Goal: Transaction & Acquisition: Obtain resource

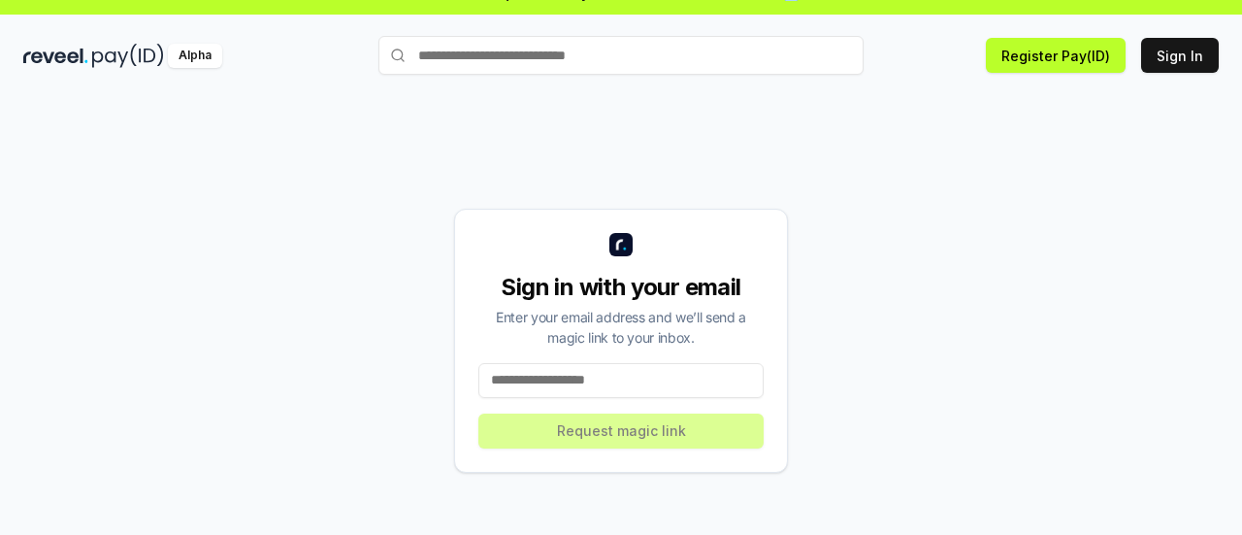
scroll to position [55, 0]
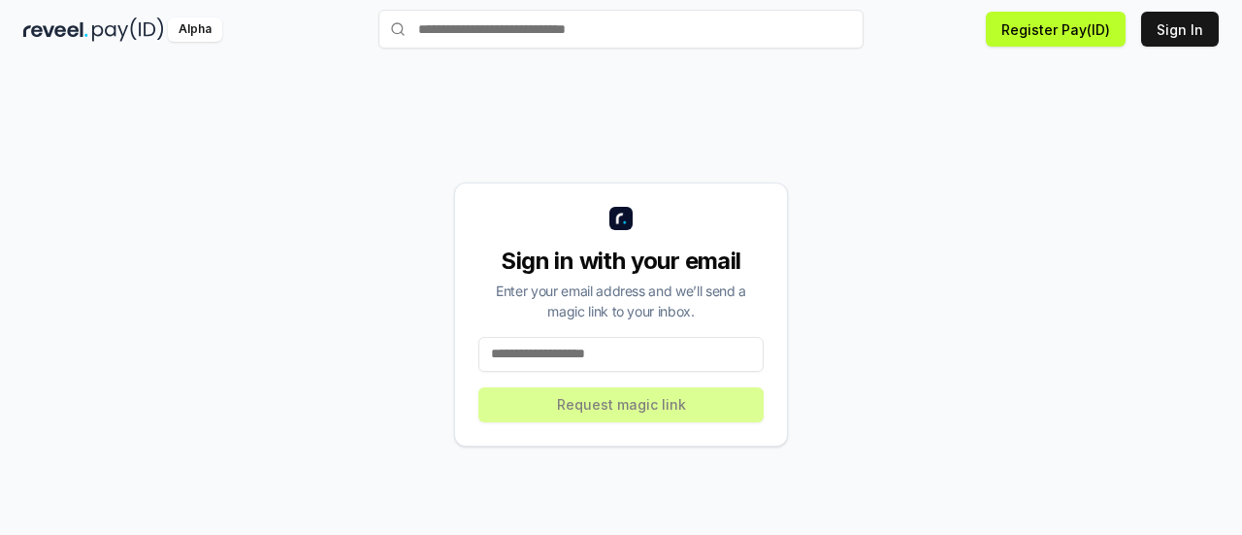
click at [644, 353] on input at bounding box center [620, 354] width 285 height 35
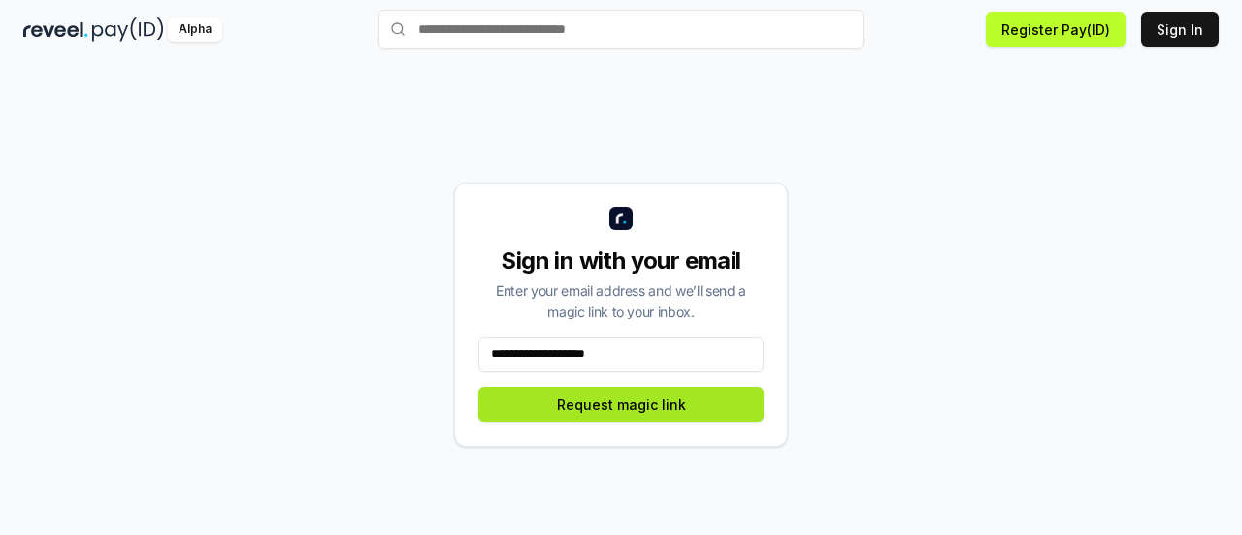
type input "**********"
click at [684, 418] on button "Request magic link" at bounding box center [620, 404] width 285 height 35
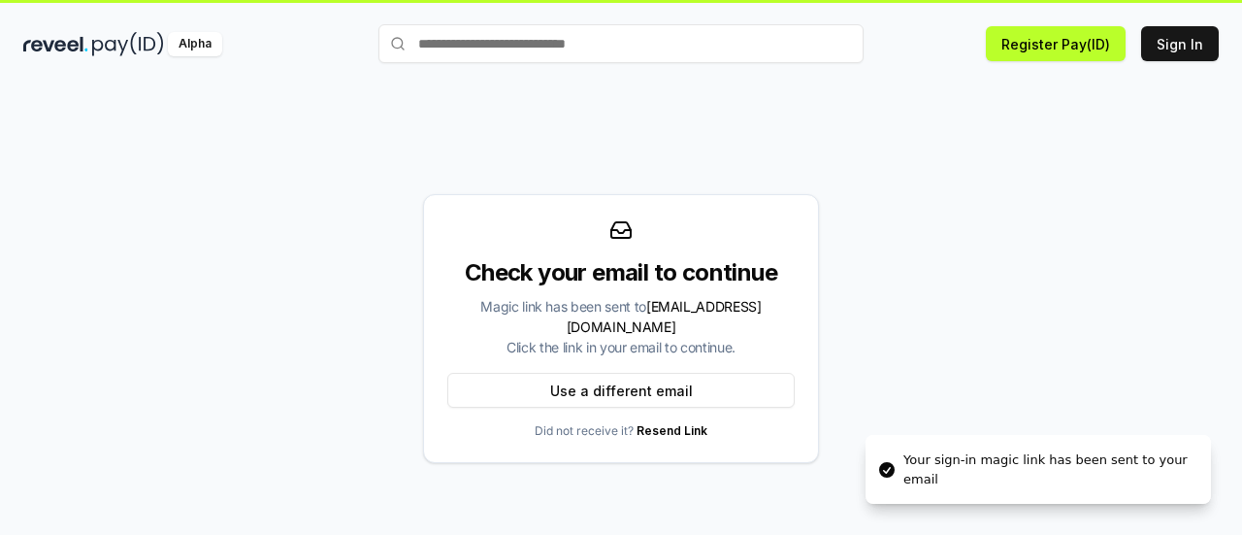
scroll to position [0, 0]
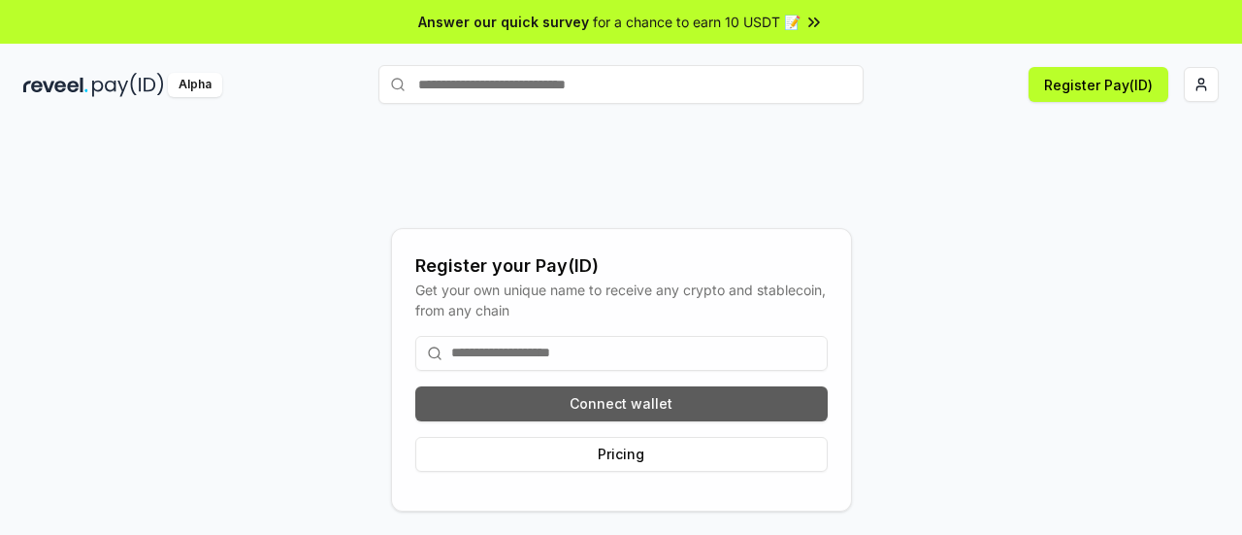
click at [607, 393] on button "Connect wallet" at bounding box center [621, 403] width 412 height 35
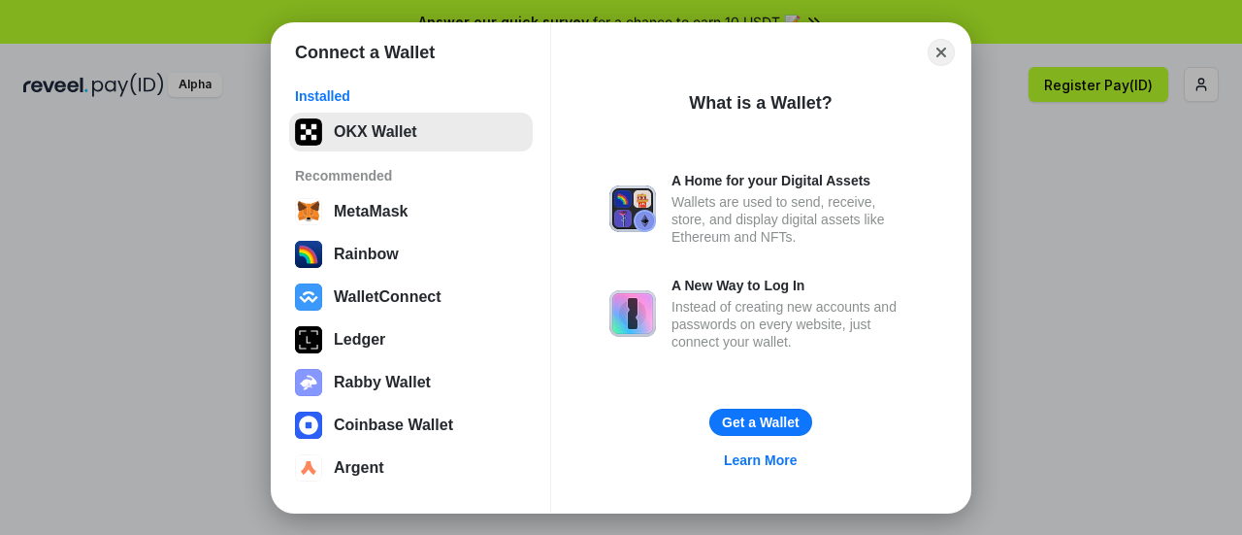
click at [386, 126] on button "OKX Wallet" at bounding box center [411, 132] width 244 height 39
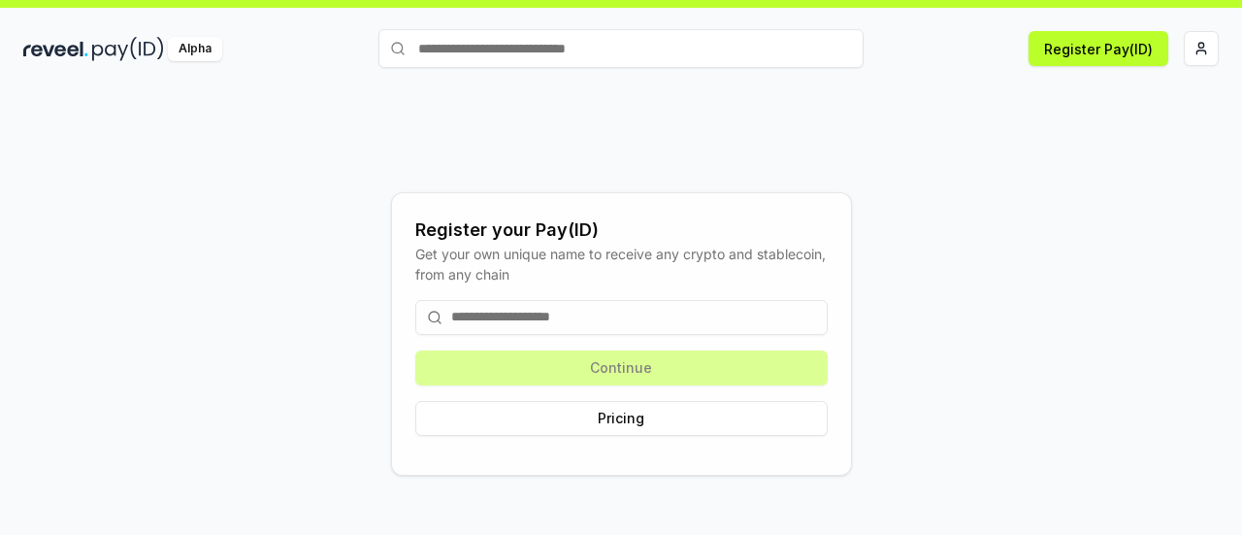
scroll to position [55, 0]
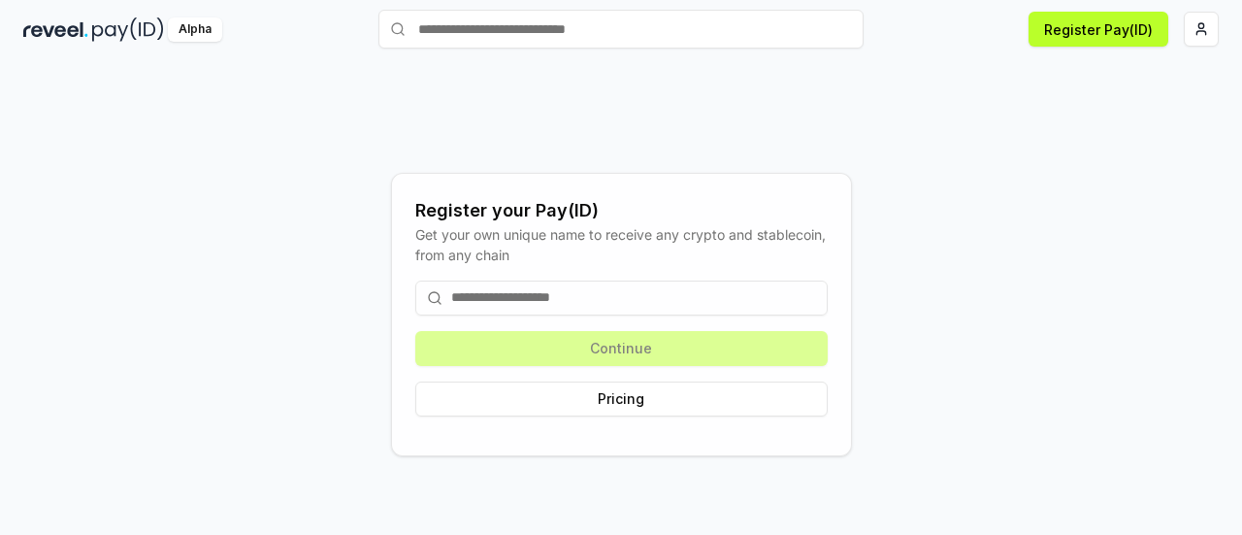
click at [545, 294] on input at bounding box center [621, 297] width 412 height 35
click at [592, 305] on input at bounding box center [621, 297] width 412 height 35
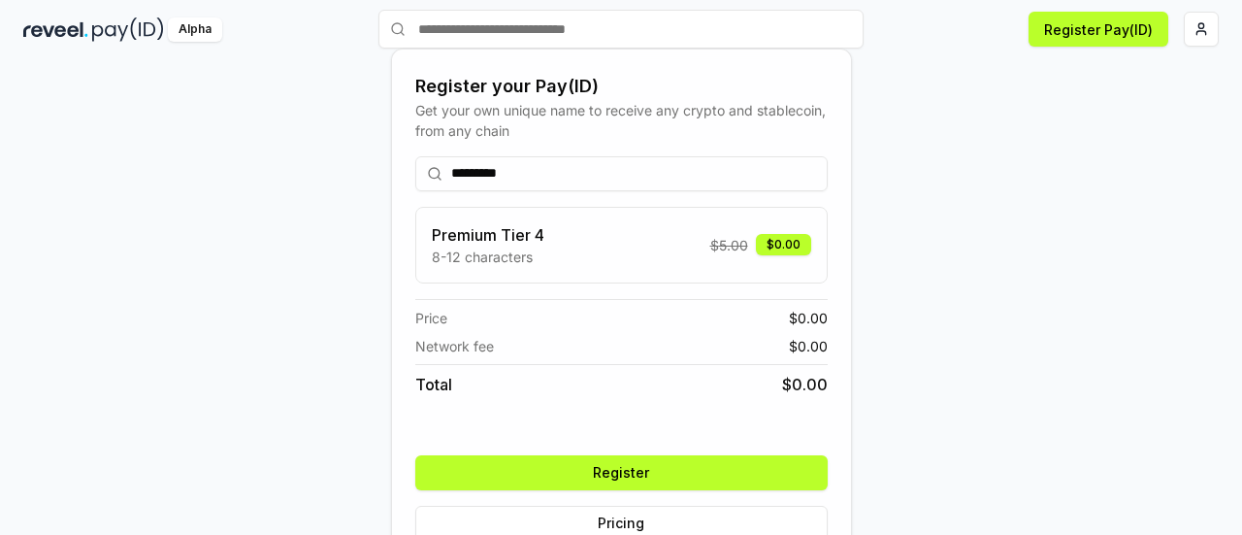
type input "*********"
drag, startPoint x: 603, startPoint y: 251, endPoint x: 614, endPoint y: 245, distance: 12.2
click at [605, 249] on div "Premium Tier 4 8-12 characters $ 5.00 $0.00" at bounding box center [621, 245] width 379 height 44
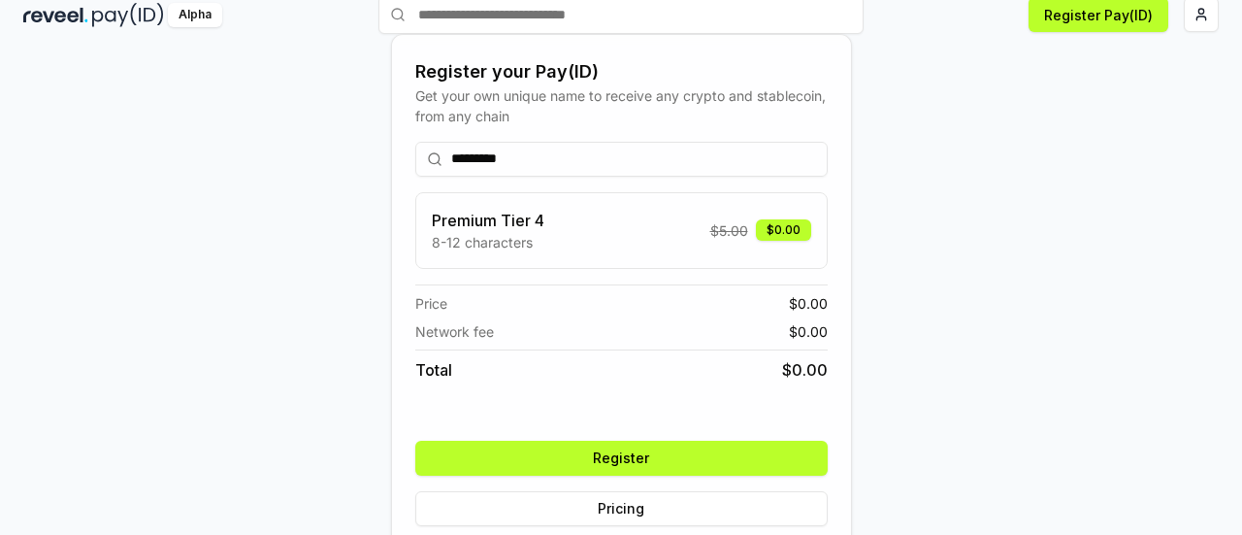
scroll to position [100, 0]
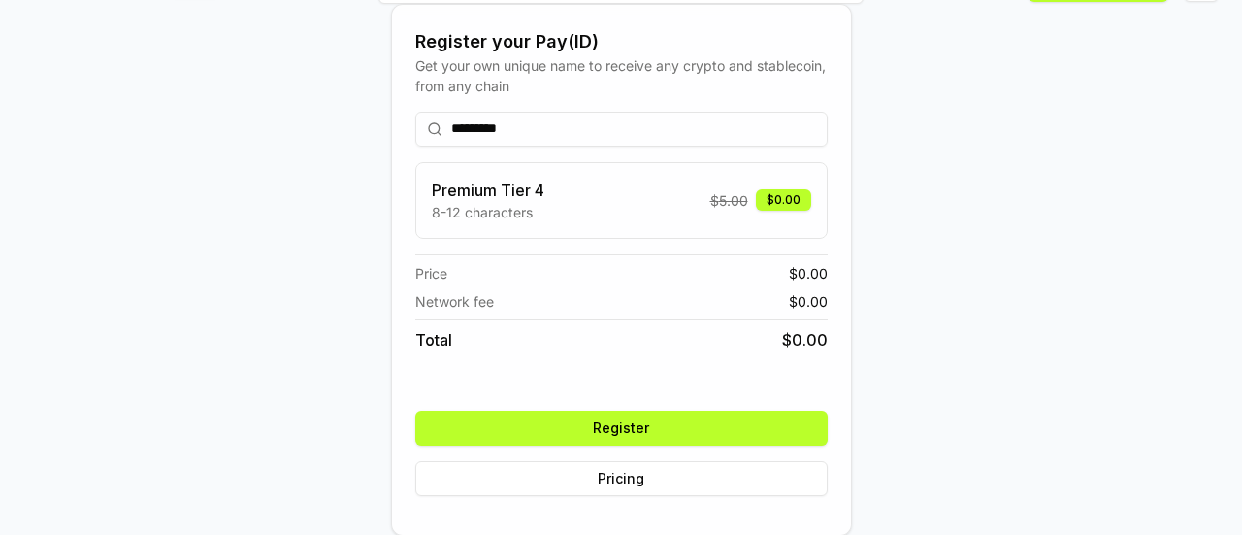
click at [673, 426] on button "Register" at bounding box center [621, 427] width 412 height 35
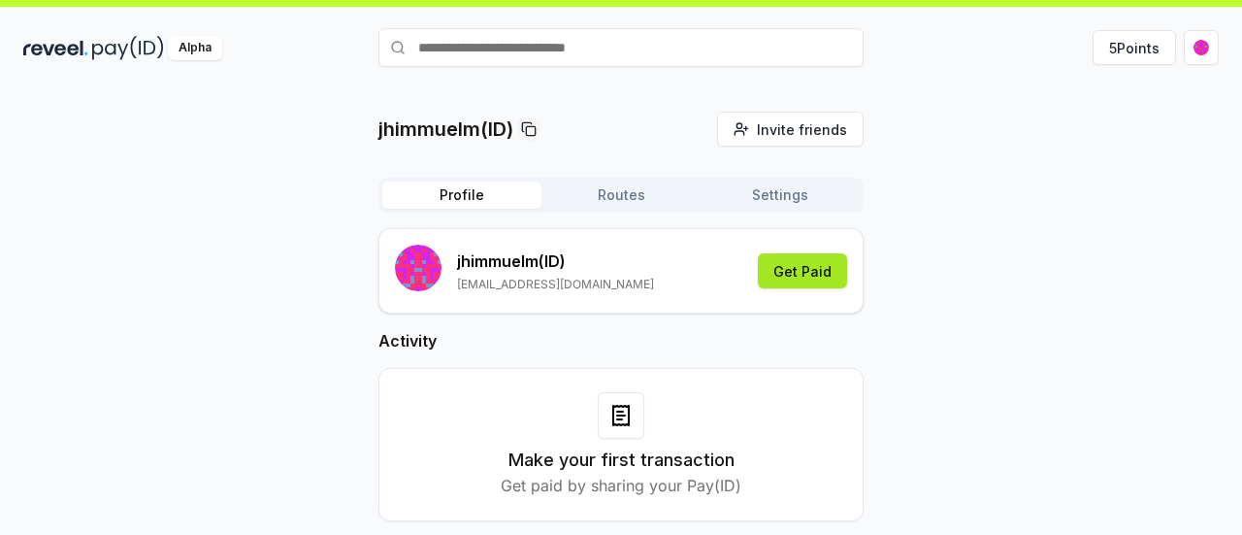
scroll to position [55, 0]
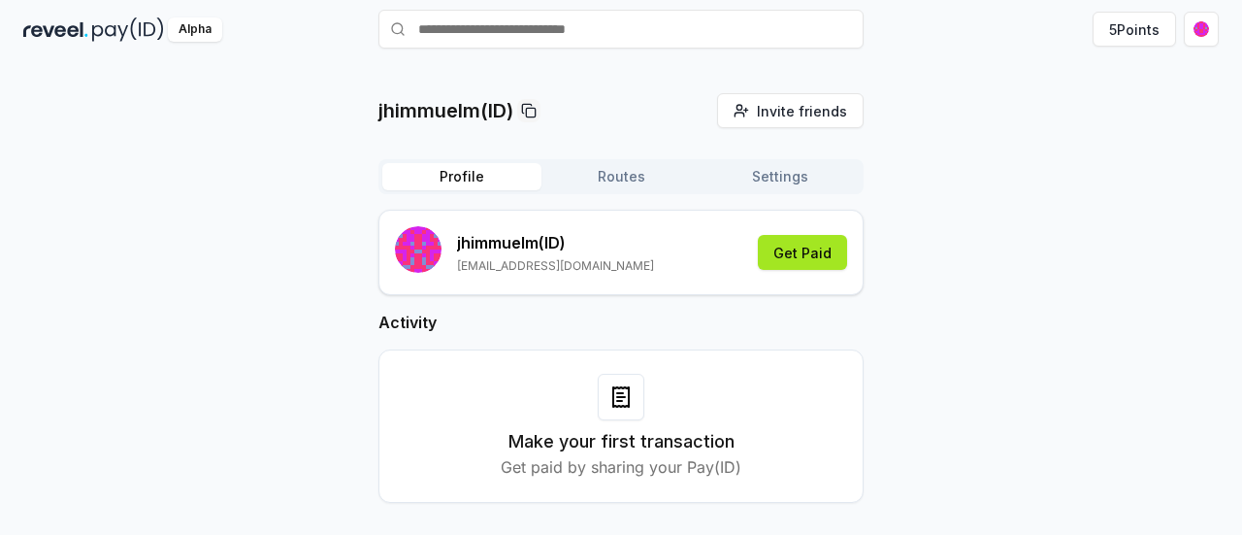
click at [800, 249] on button "Get Paid" at bounding box center [802, 252] width 89 height 35
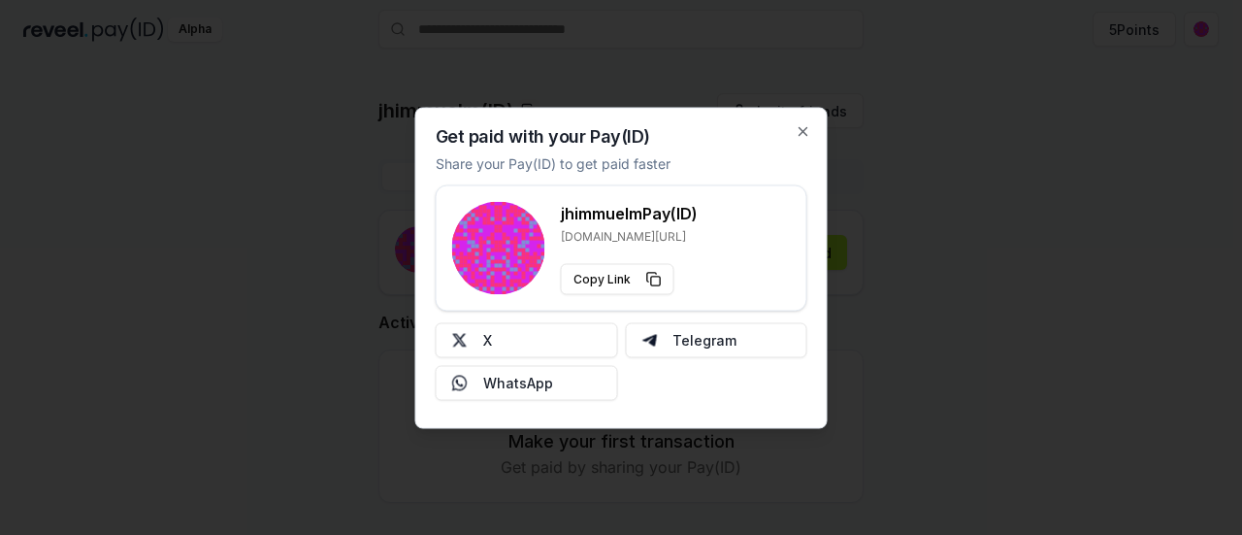
drag, startPoint x: 539, startPoint y: 329, endPoint x: 307, endPoint y: 191, distance: 270.6
click at [307, 191] on div at bounding box center [621, 267] width 1242 height 535
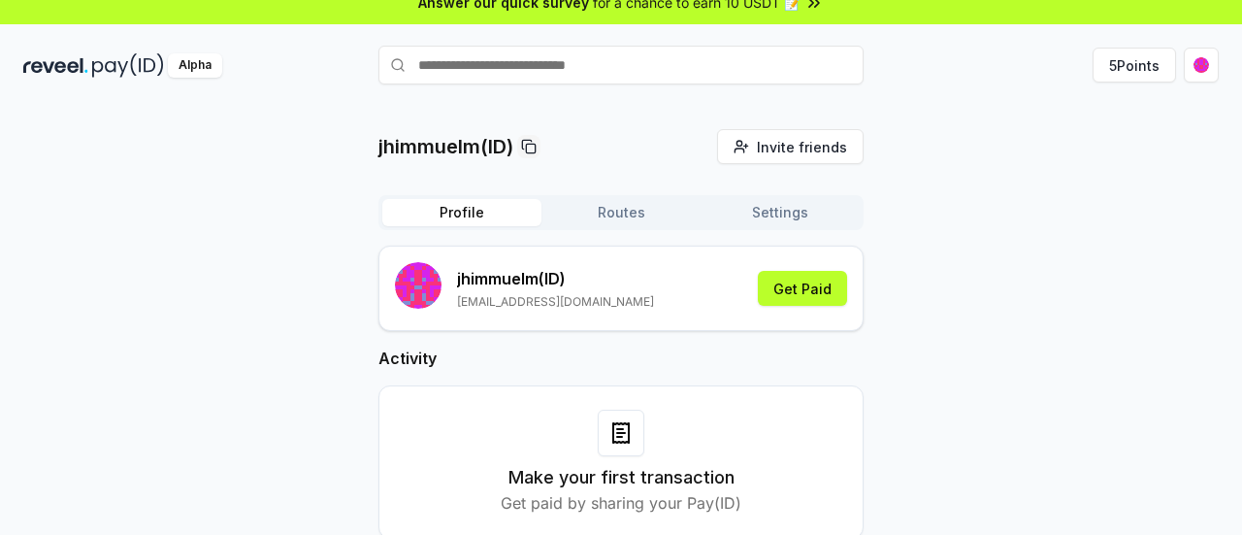
scroll to position [0, 0]
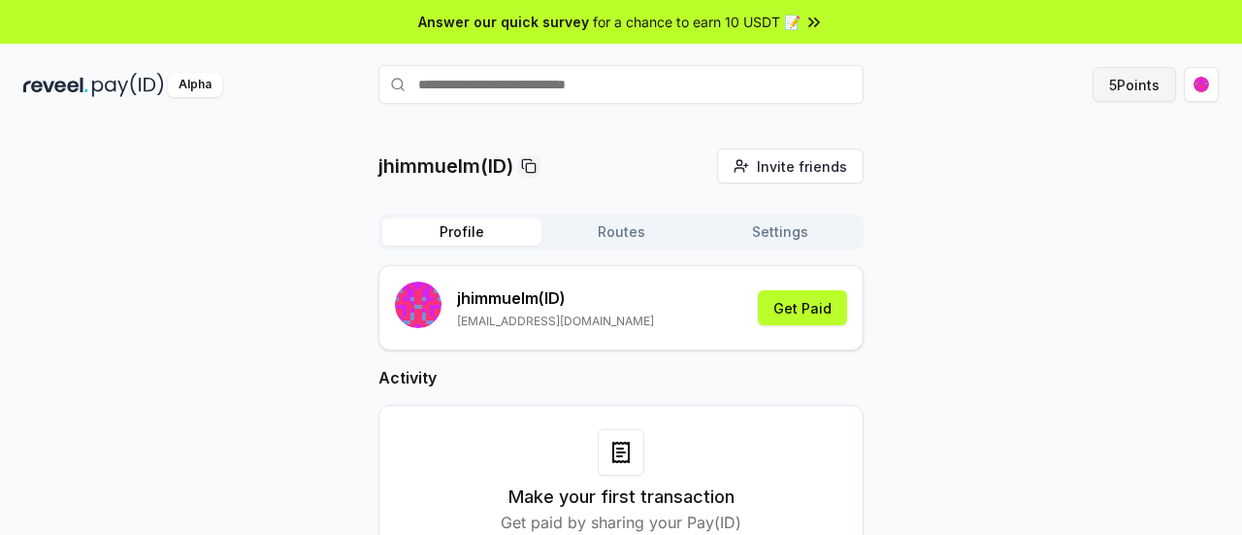
click at [1144, 88] on button "5 Points" at bounding box center [1133, 84] width 83 height 35
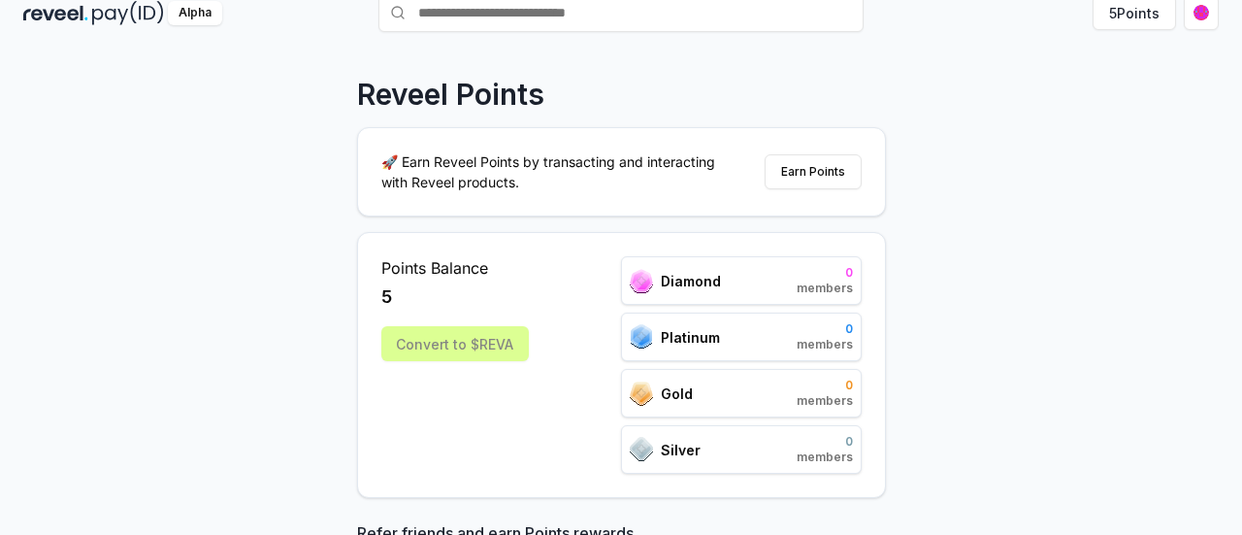
scroll to position [194, 0]
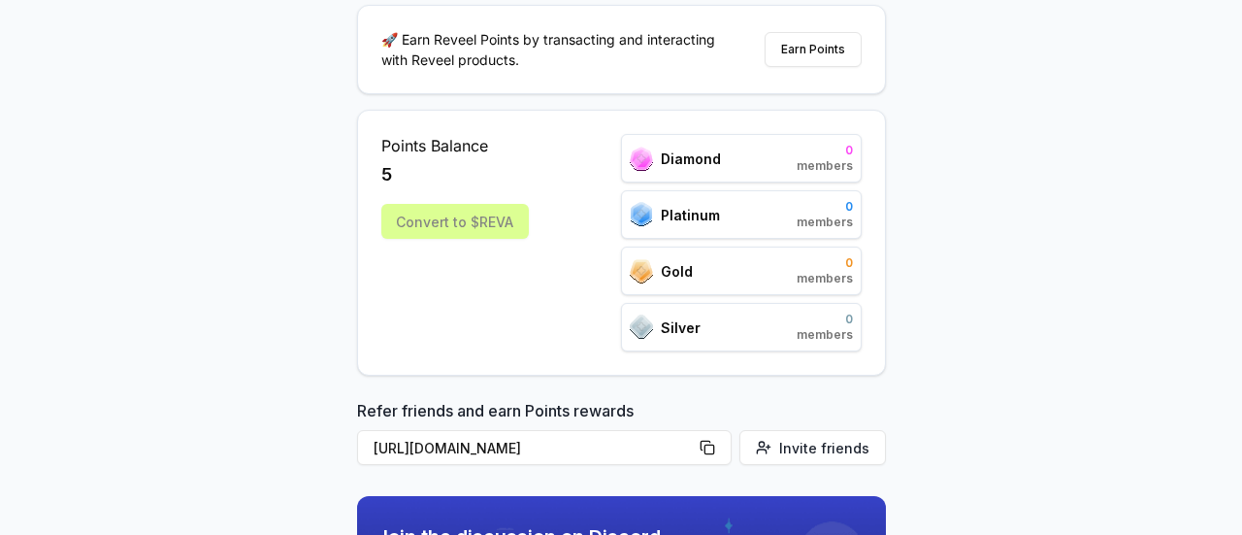
click at [481, 216] on div "Convert to $REVA" at bounding box center [454, 221] width 147 height 35
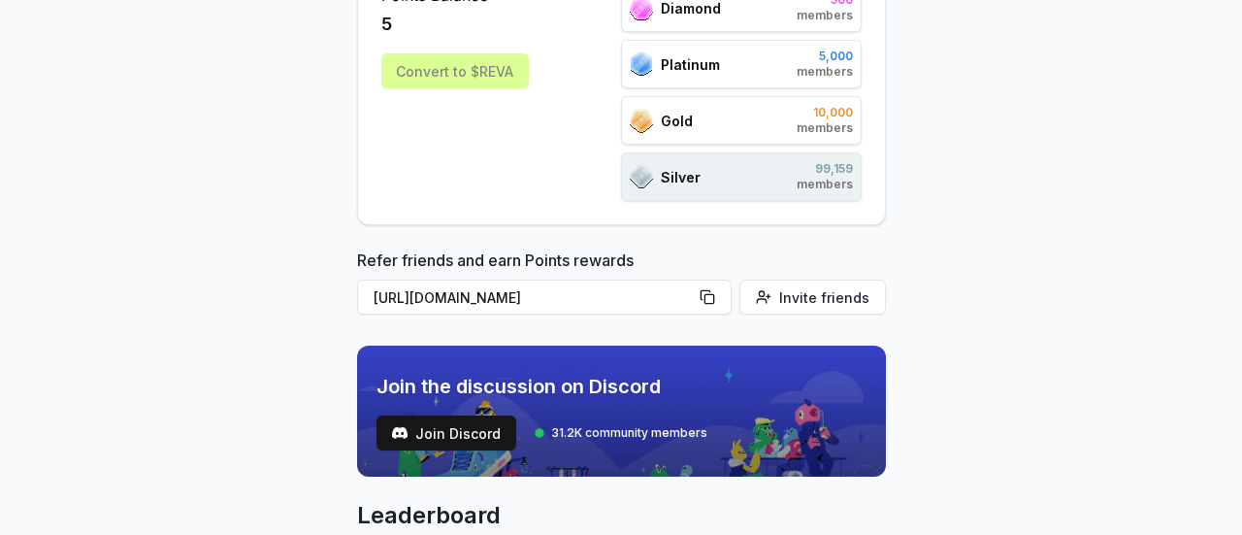
scroll to position [388, 0]
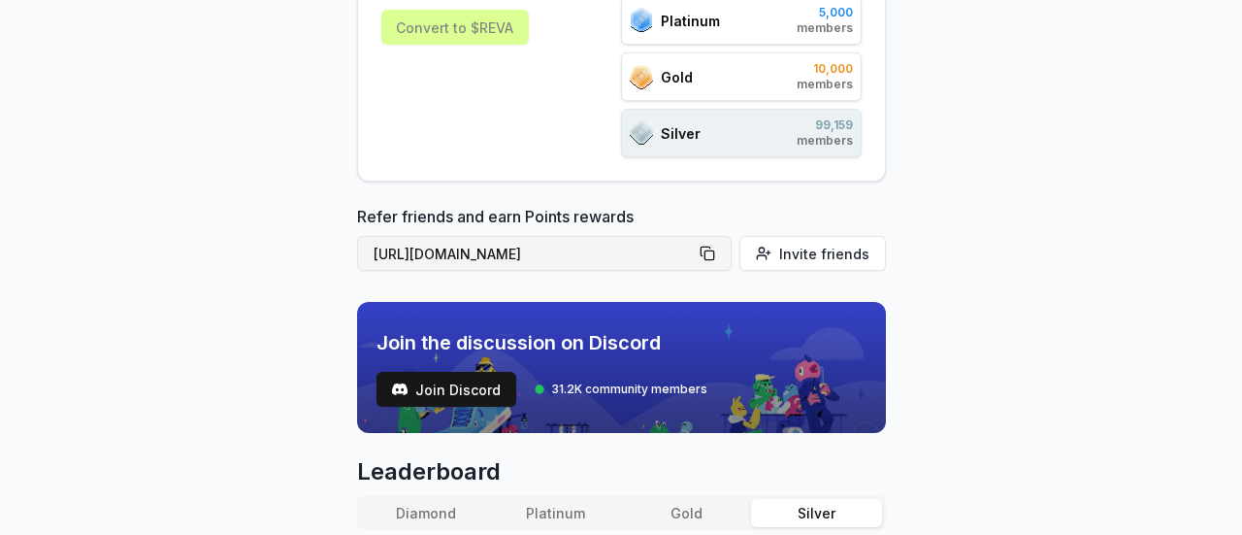
click at [718, 250] on button "https://reveel.id/refer/jhimmuelm" at bounding box center [544, 253] width 375 height 35
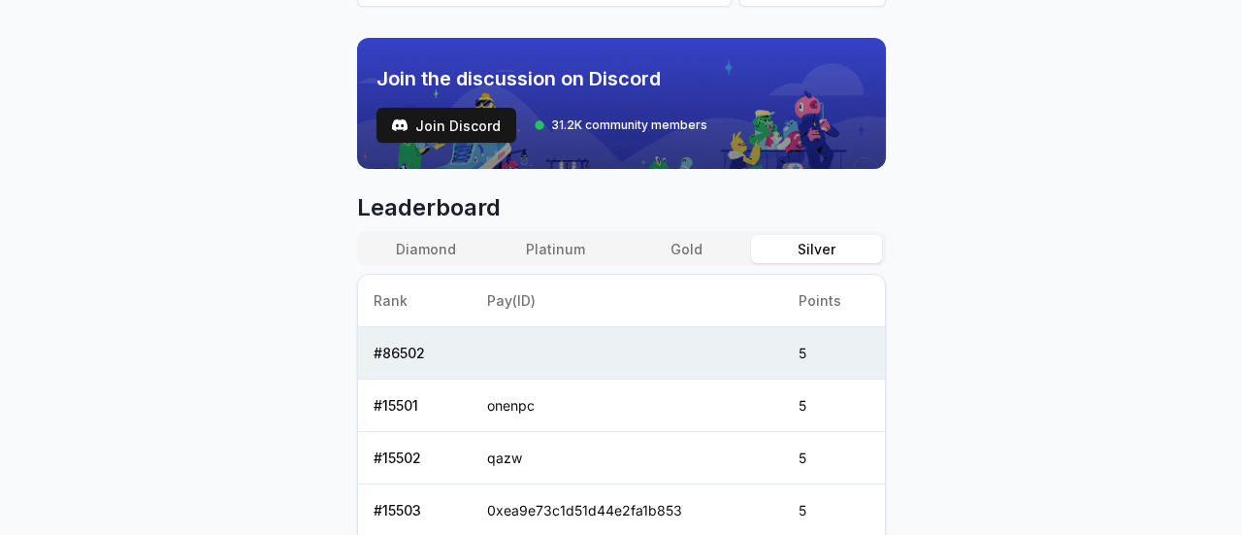
scroll to position [582, 0]
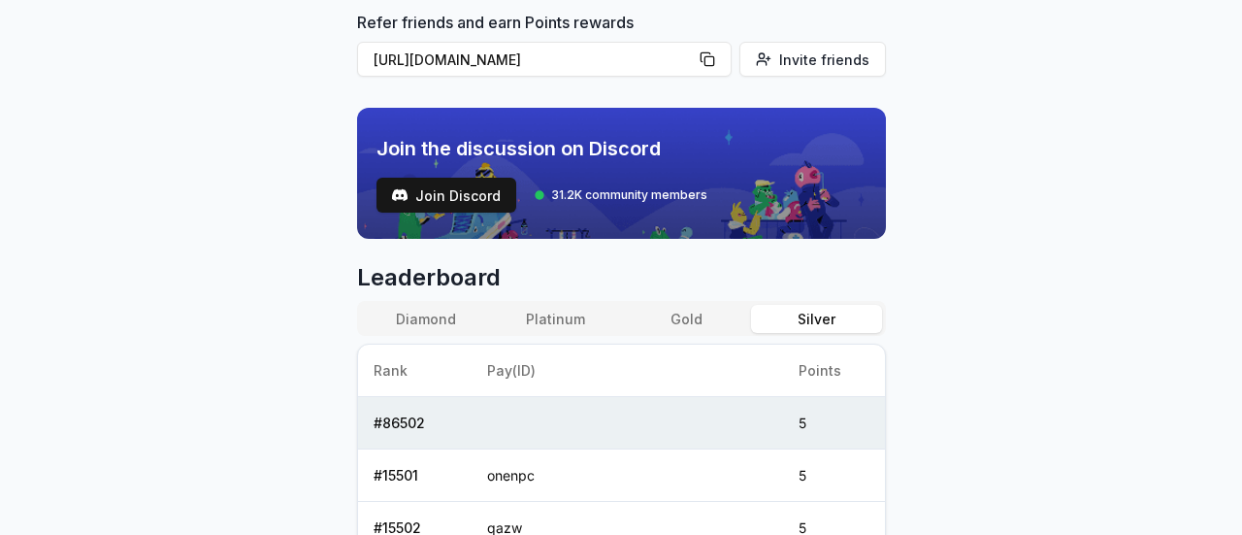
click at [674, 317] on button "Gold" at bounding box center [686, 319] width 130 height 28
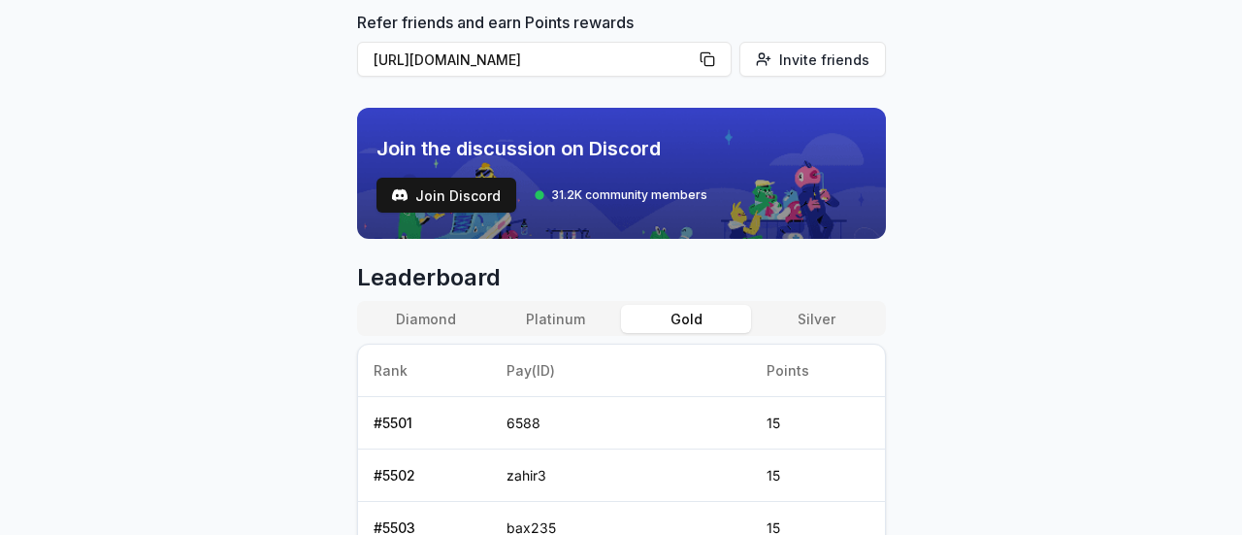
drag, startPoint x: 563, startPoint y: 308, endPoint x: 572, endPoint y: 305, distance: 10.1
click at [564, 308] on button "Platinum" at bounding box center [556, 319] width 130 height 28
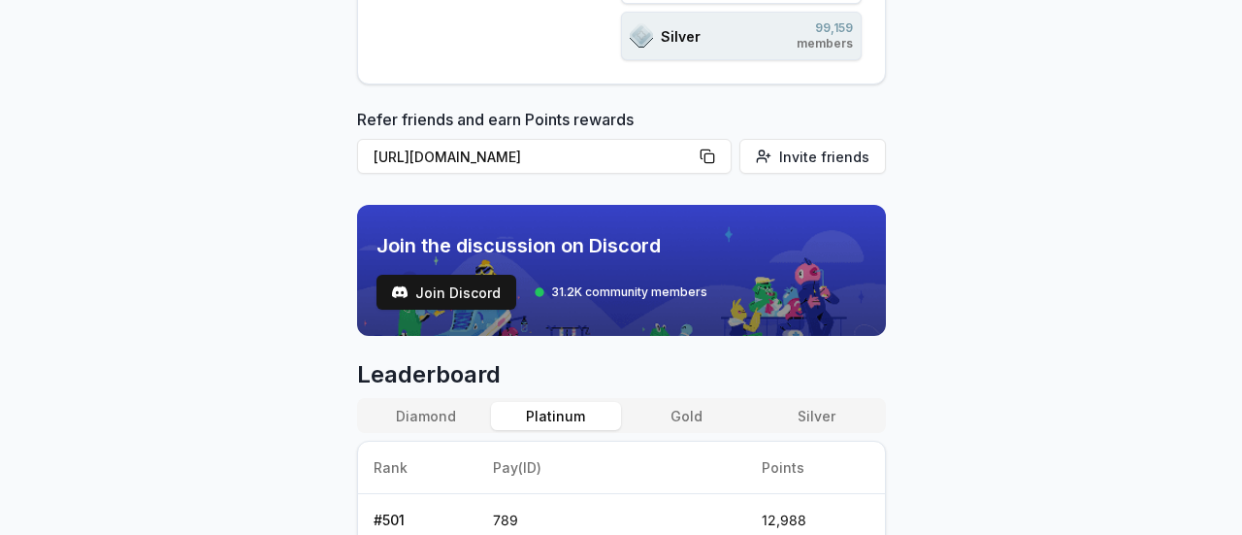
click at [450, 417] on button "Diamond" at bounding box center [426, 416] width 130 height 28
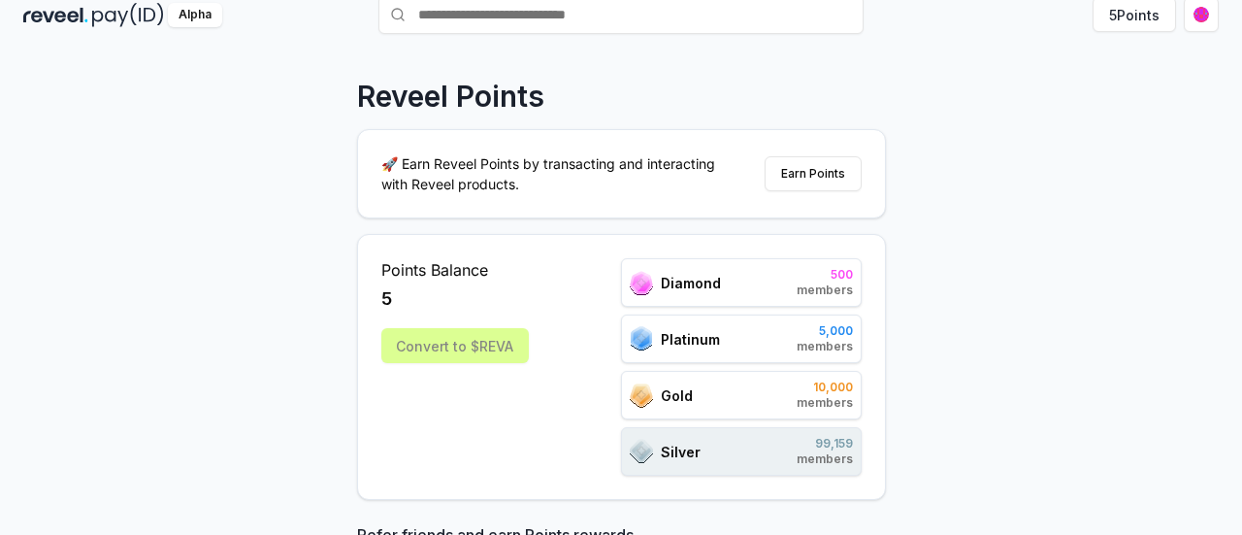
scroll to position [0, 0]
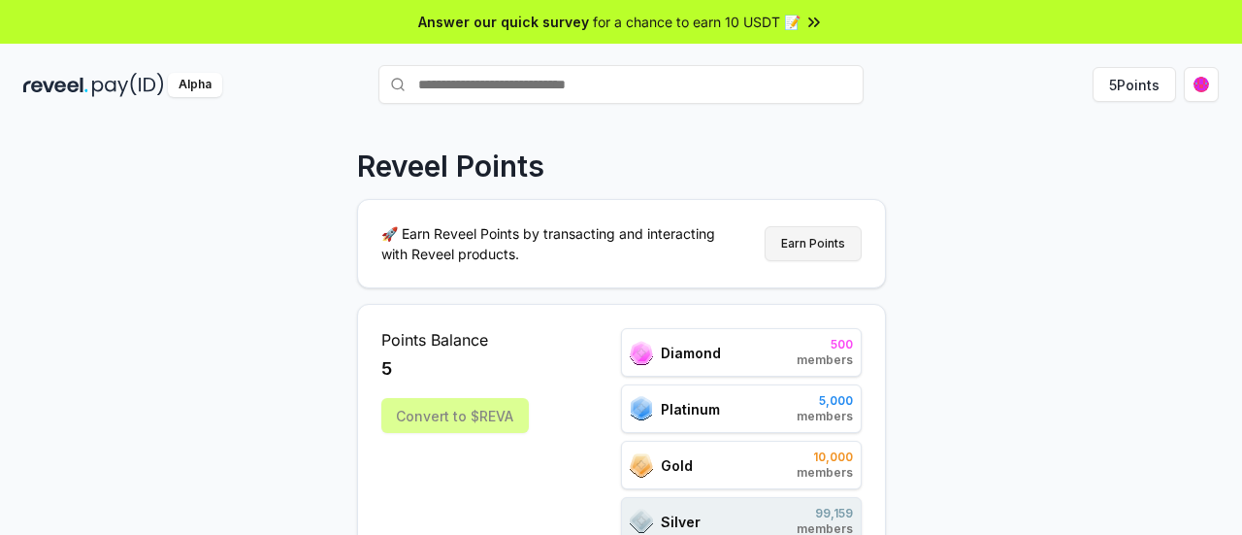
click at [814, 252] on button "Earn Points" at bounding box center [813, 243] width 97 height 35
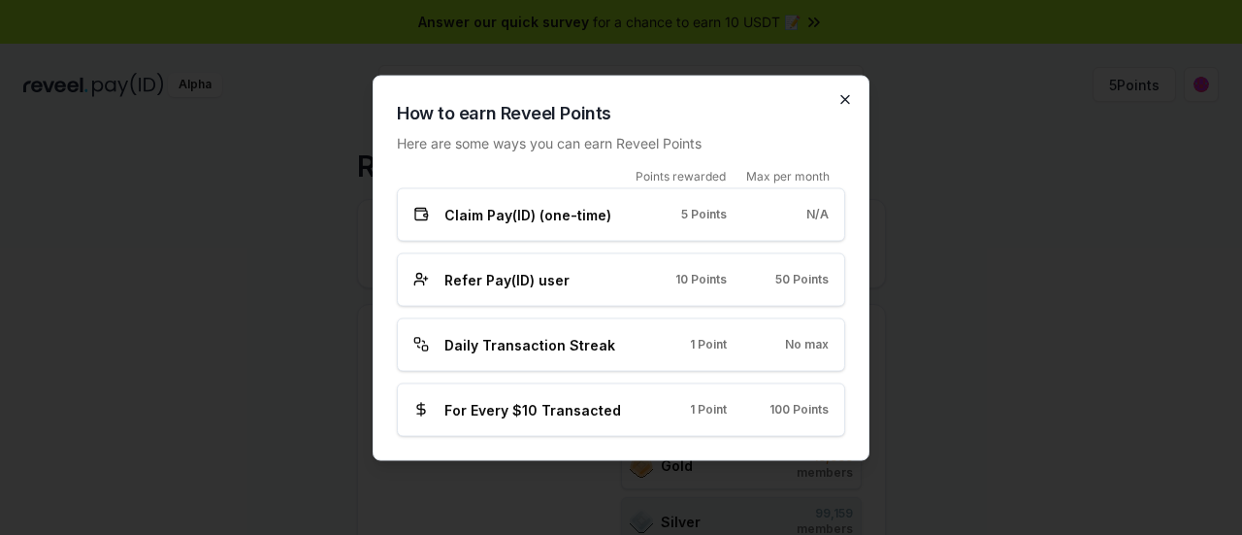
click at [846, 97] on icon "button" at bounding box center [845, 99] width 16 height 16
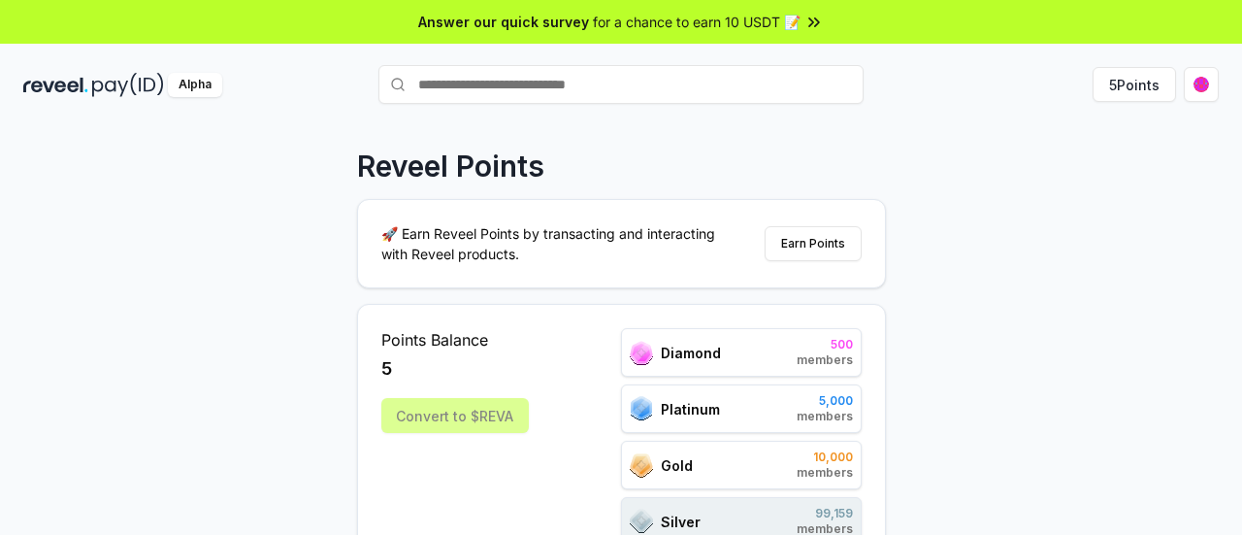
click at [198, 92] on div "Alpha" at bounding box center [195, 85] width 54 height 24
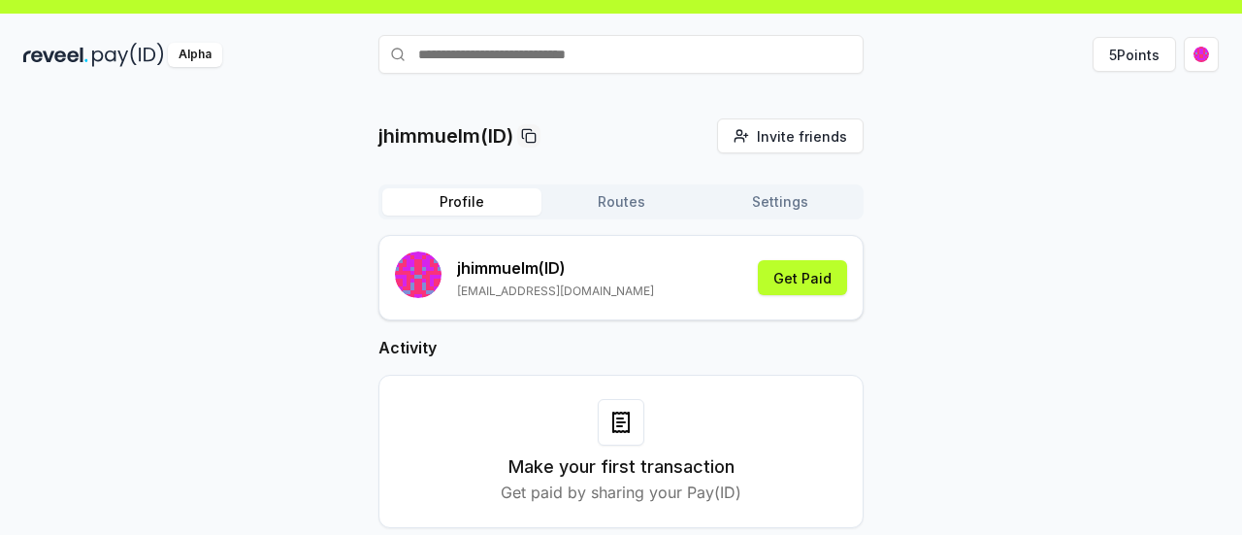
scroll to position [55, 0]
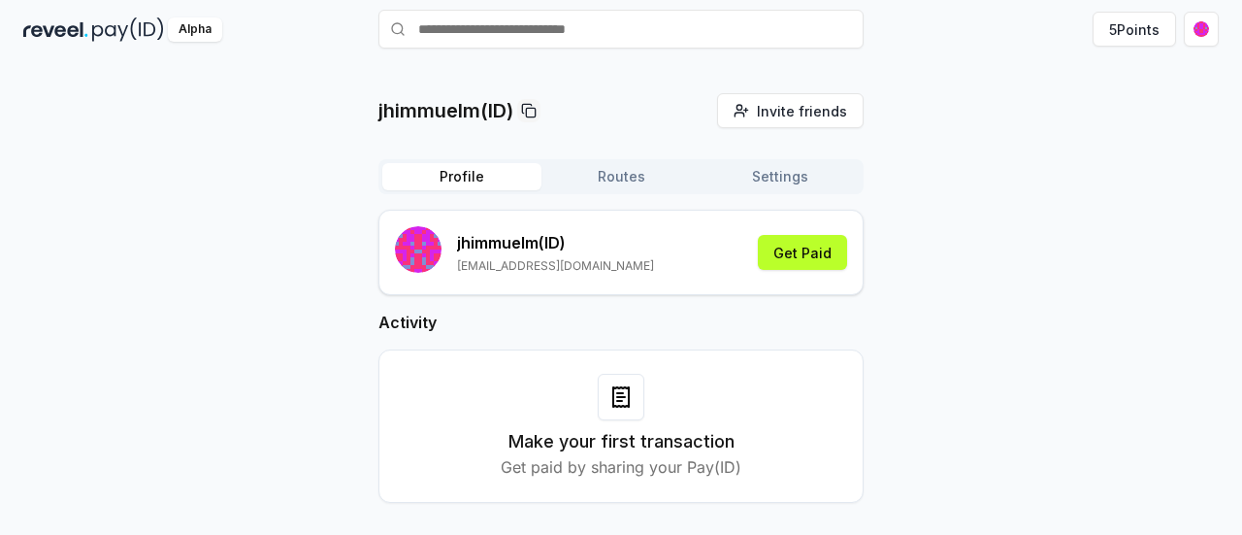
click at [607, 396] on div at bounding box center [621, 397] width 47 height 47
click at [657, 170] on button "Routes" at bounding box center [620, 176] width 159 height 27
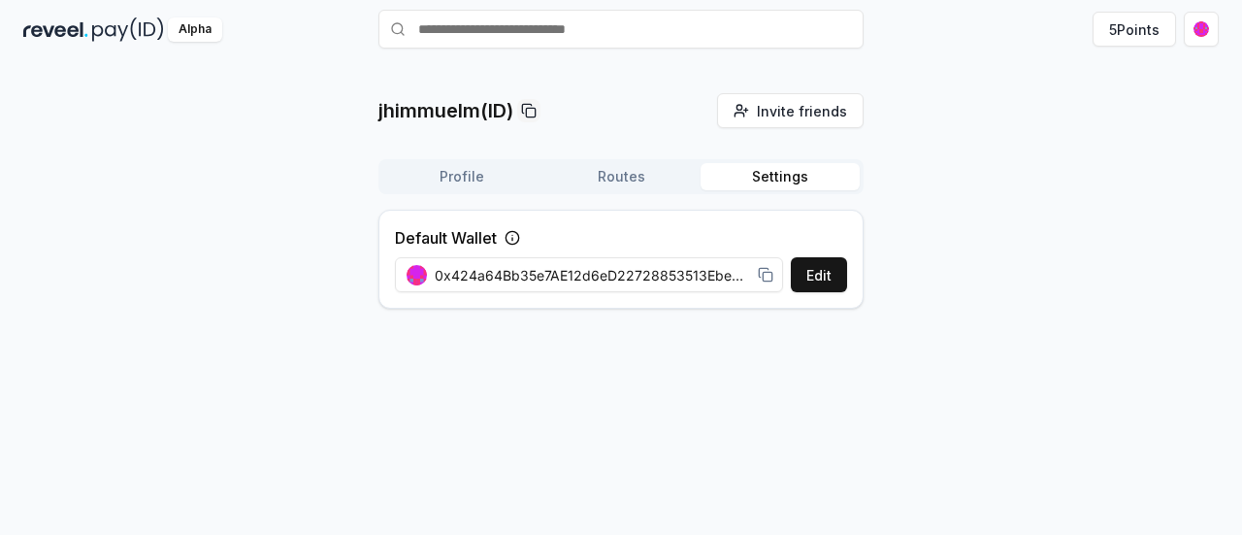
click at [786, 177] on button "Settings" at bounding box center [779, 176] width 159 height 27
click at [463, 175] on button "Profile" at bounding box center [461, 176] width 159 height 27
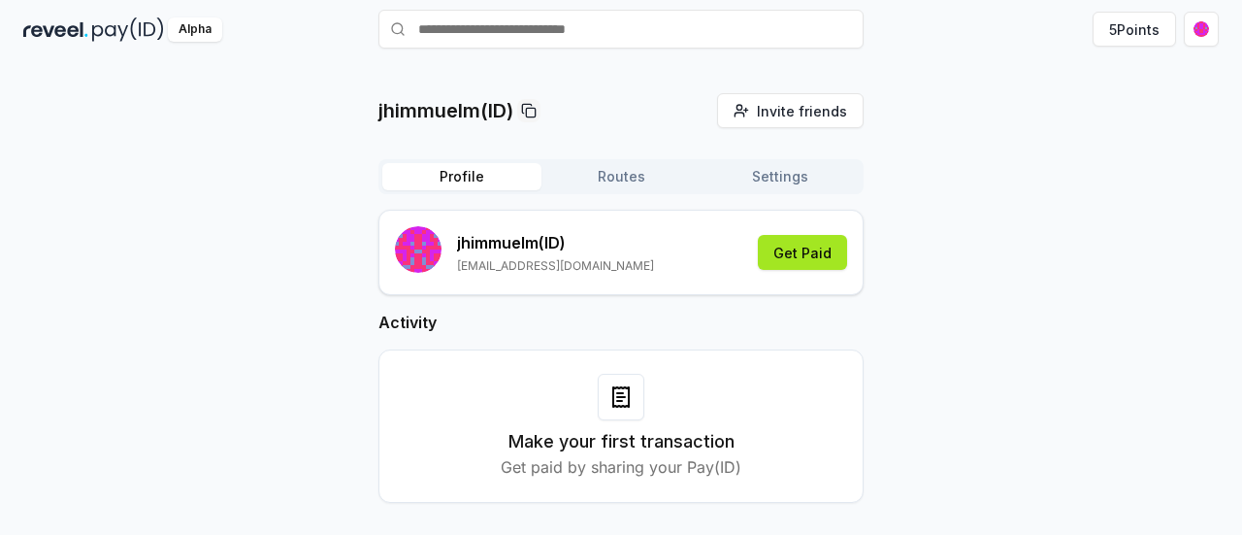
click at [780, 247] on button "Get Paid" at bounding box center [802, 252] width 89 height 35
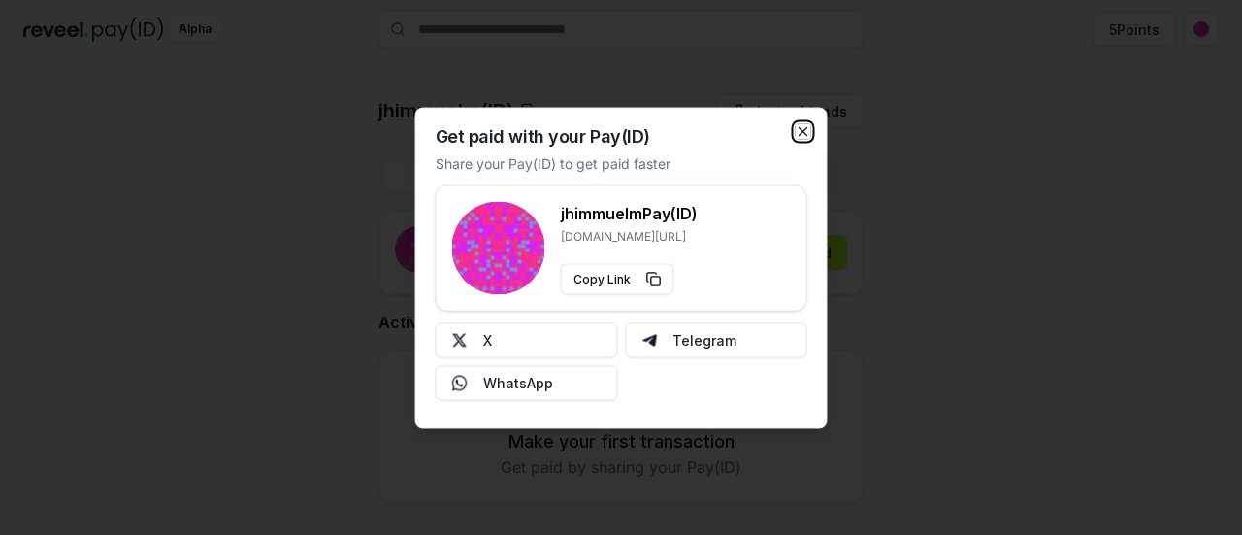
click at [799, 127] on icon "button" at bounding box center [803, 131] width 8 height 8
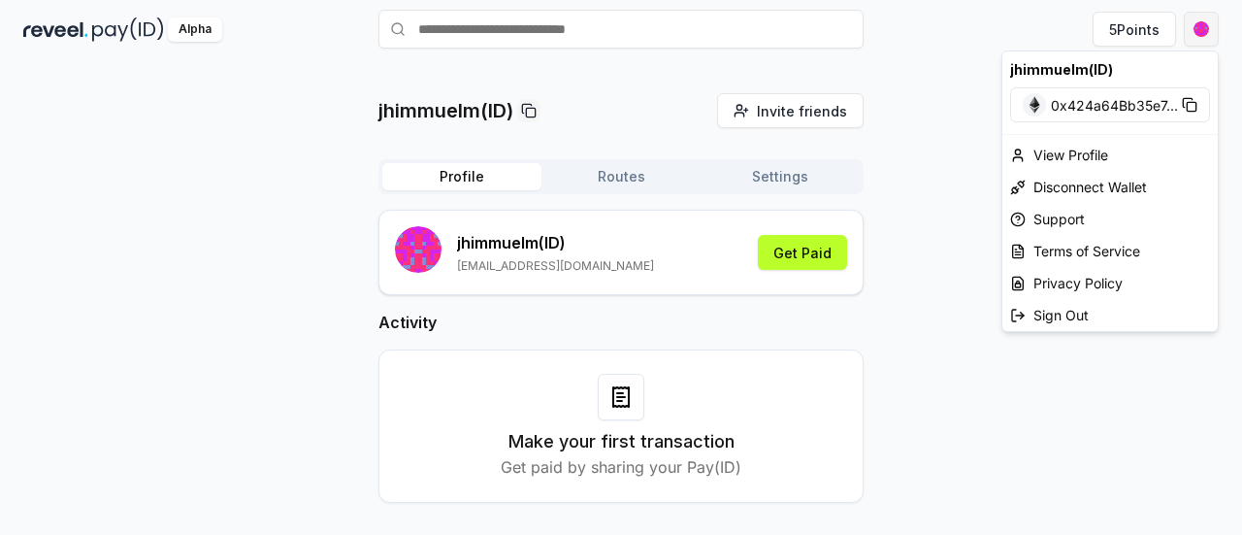
click at [1217, 34] on html "Answer our quick survey for a chance to earn 10 USDT 📝 Alpha 5 Points jhimmuelm…" at bounding box center [621, 267] width 1242 height 535
click at [801, 265] on html "Answer our quick survey for a chance to earn 10 USDT 📝 Alpha 5 Points jhimmuelm…" at bounding box center [621, 267] width 1242 height 535
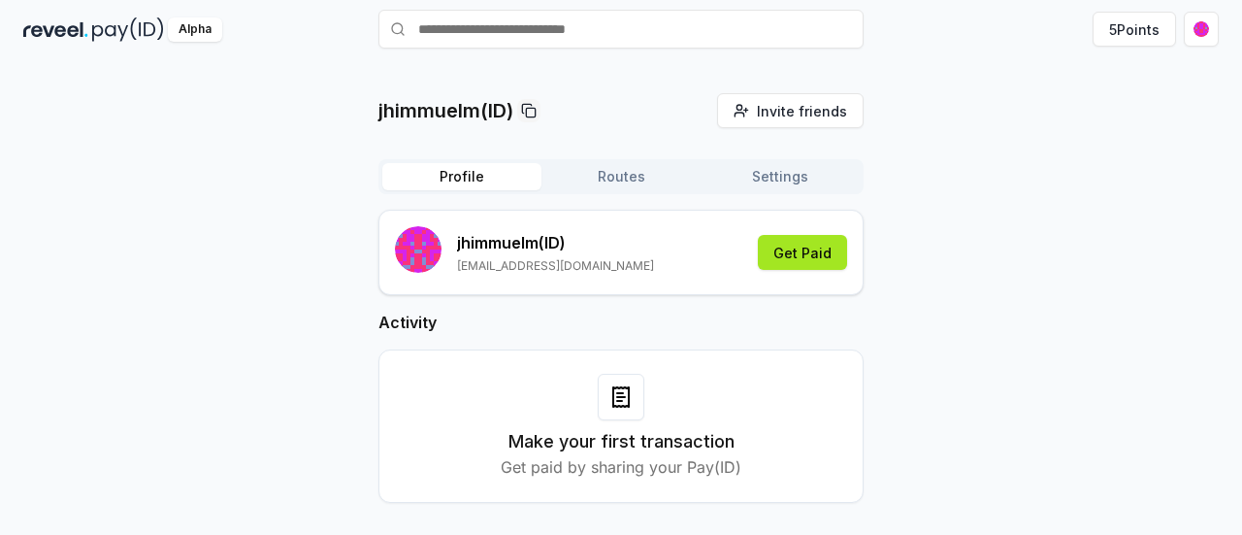
click at [801, 248] on button "Get Paid" at bounding box center [802, 252] width 89 height 35
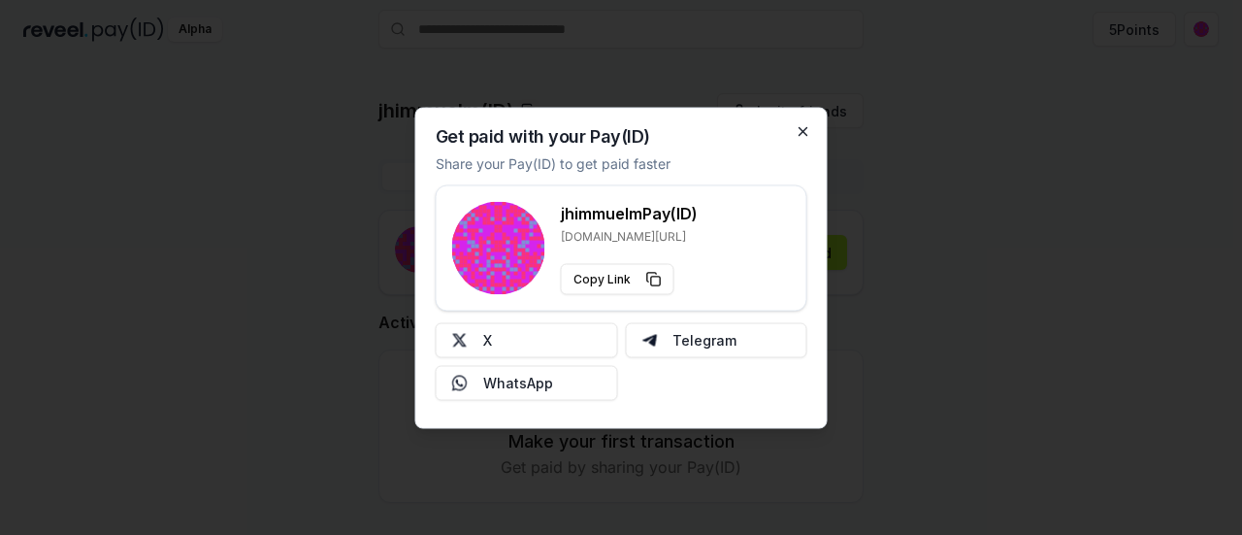
click at [794, 137] on div "Get paid with your Pay(ID) Share your Pay(ID) to get paid faster jhimmuelm Pay(…" at bounding box center [621, 267] width 412 height 321
click at [803, 128] on icon "button" at bounding box center [804, 131] width 16 height 16
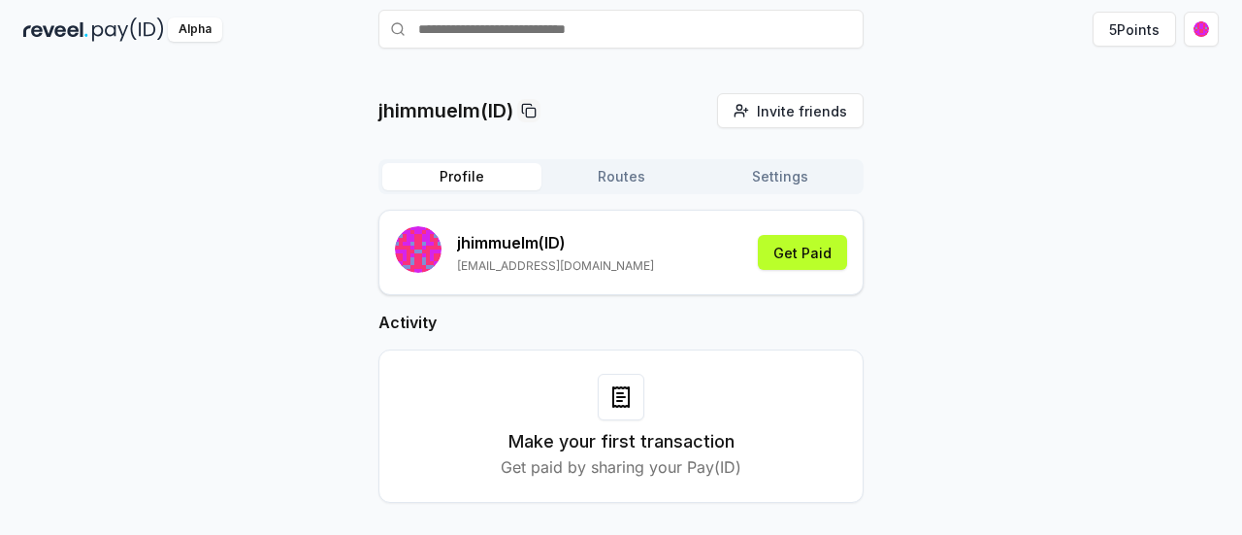
click at [609, 183] on button "Routes" at bounding box center [620, 176] width 159 height 27
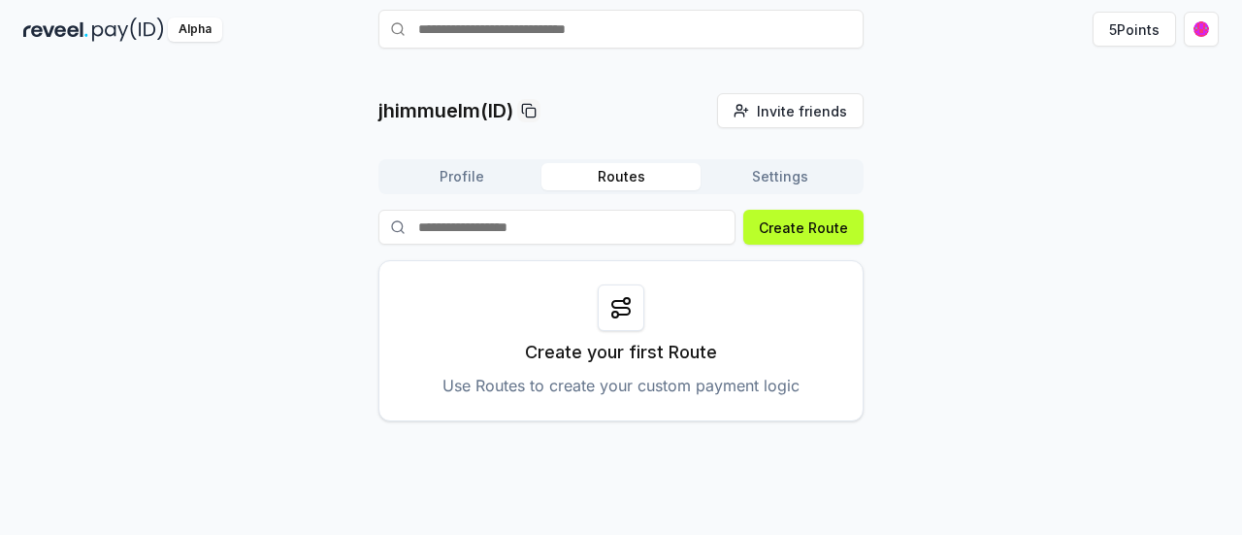
click at [767, 179] on button "Settings" at bounding box center [779, 176] width 159 height 27
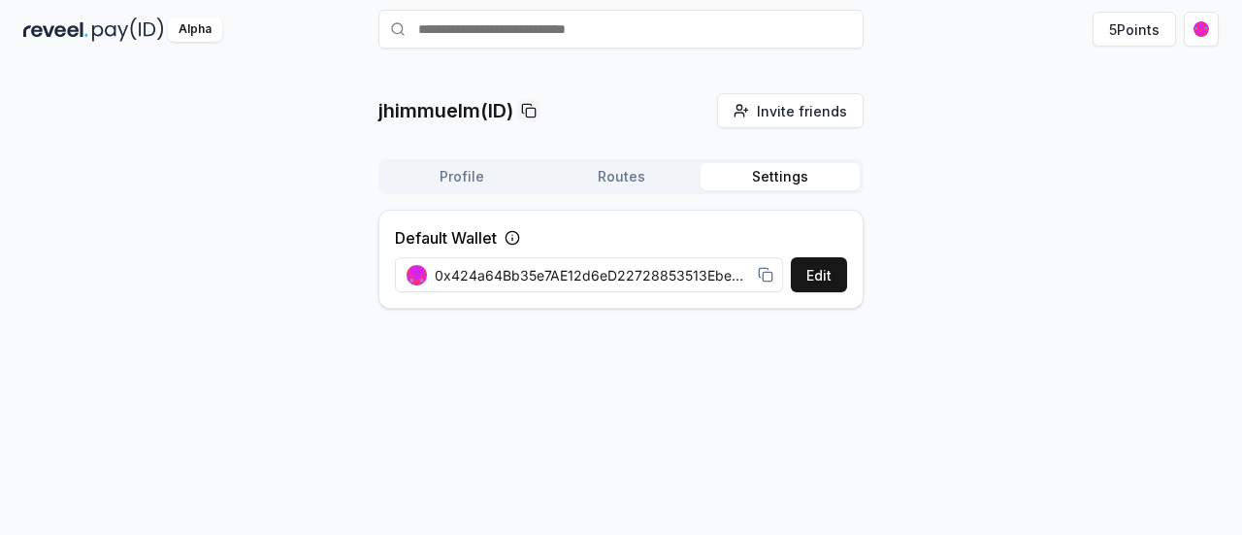
click at [605, 164] on button "Routes" at bounding box center [620, 176] width 159 height 27
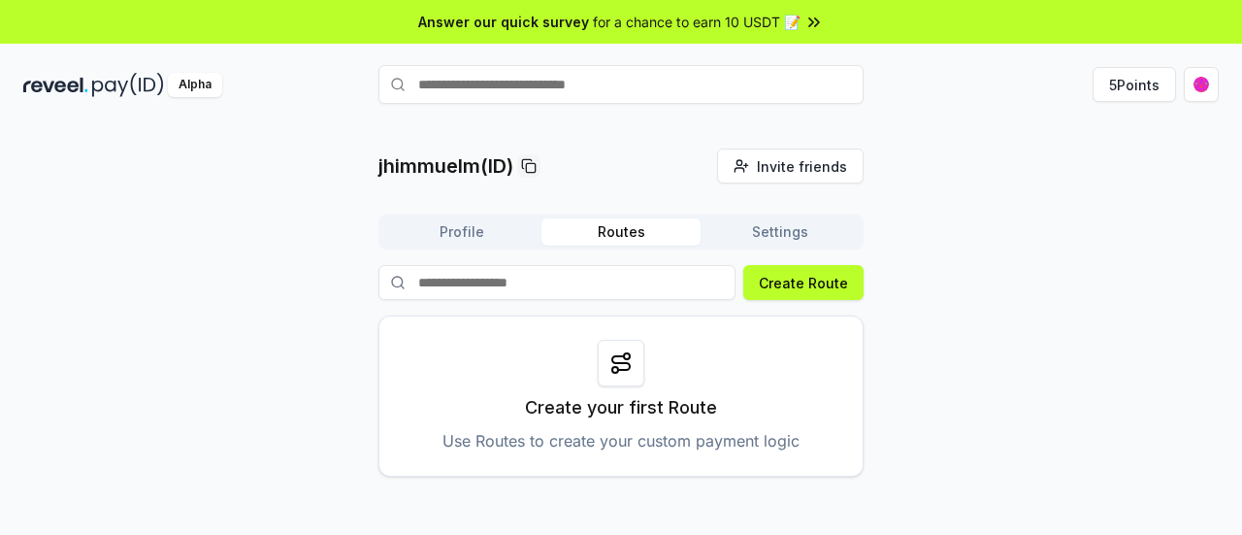
click at [457, 226] on button "Profile" at bounding box center [461, 231] width 159 height 27
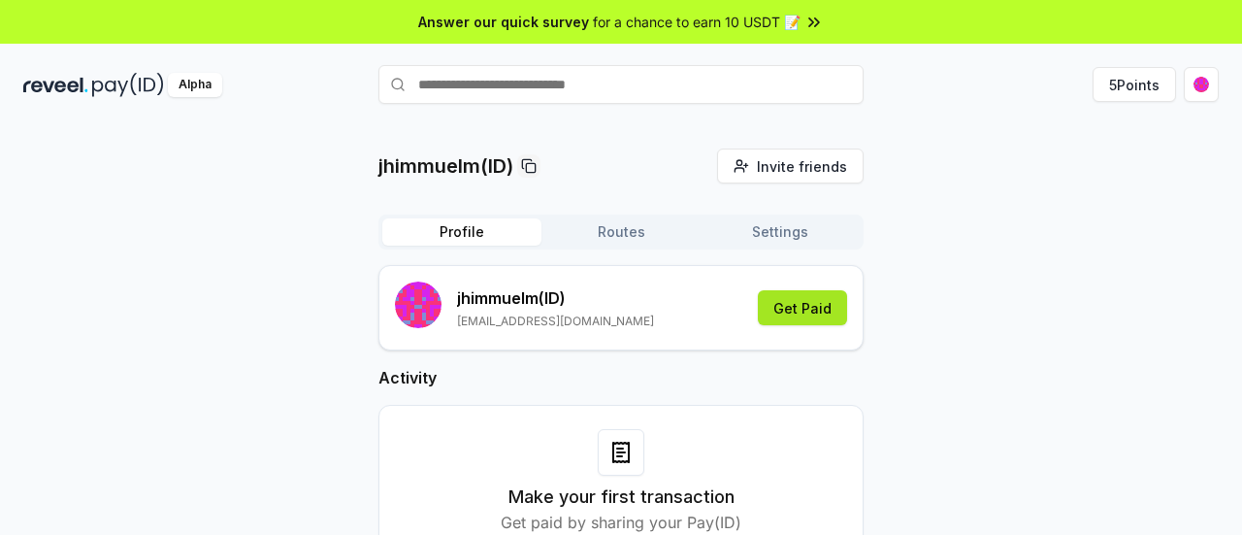
click at [795, 308] on button "Get Paid" at bounding box center [802, 307] width 89 height 35
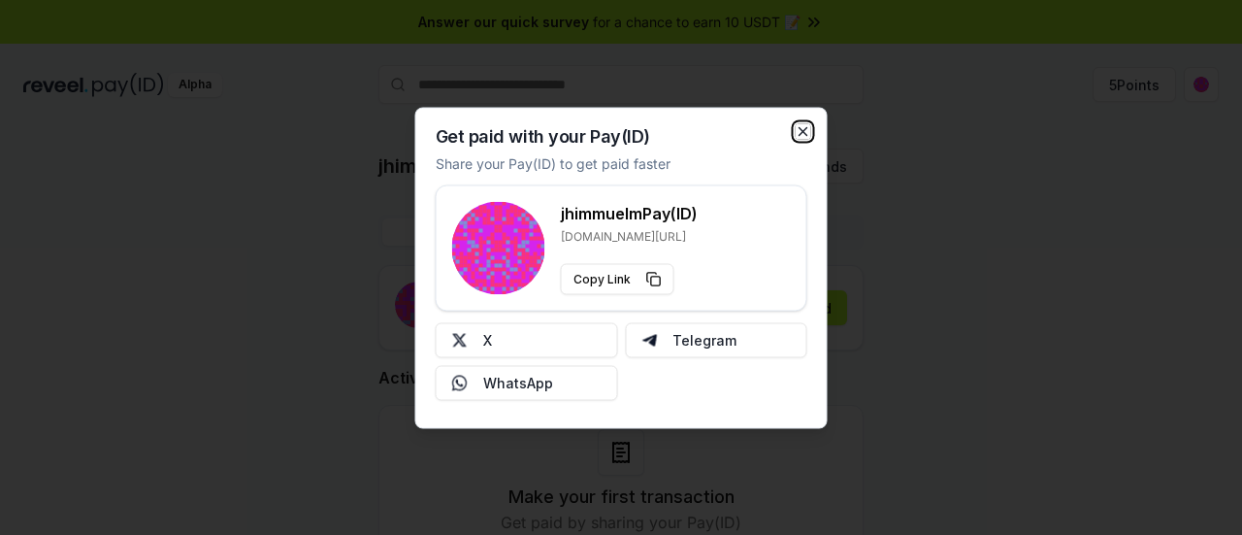
click at [807, 125] on icon "button" at bounding box center [804, 131] width 16 height 16
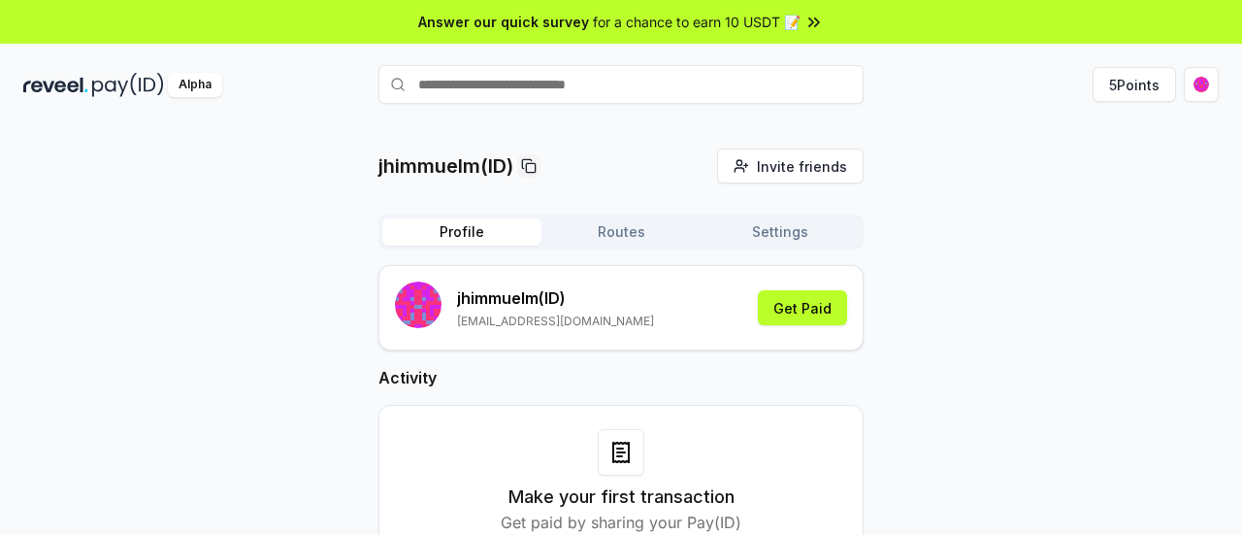
scroll to position [55, 0]
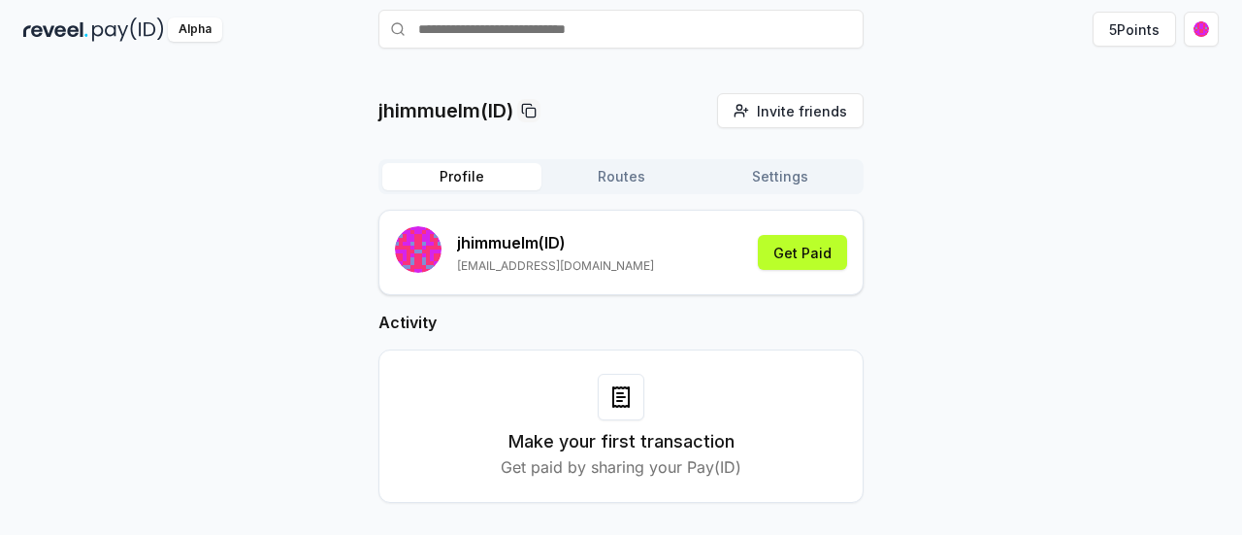
drag, startPoint x: 638, startPoint y: 354, endPoint x: 622, endPoint y: 377, distance: 28.5
click at [638, 355] on div "Make your first transaction Get paid by sharing your Pay(ID)" at bounding box center [620, 425] width 485 height 153
click at [610, 391] on icon at bounding box center [620, 396] width 23 height 23
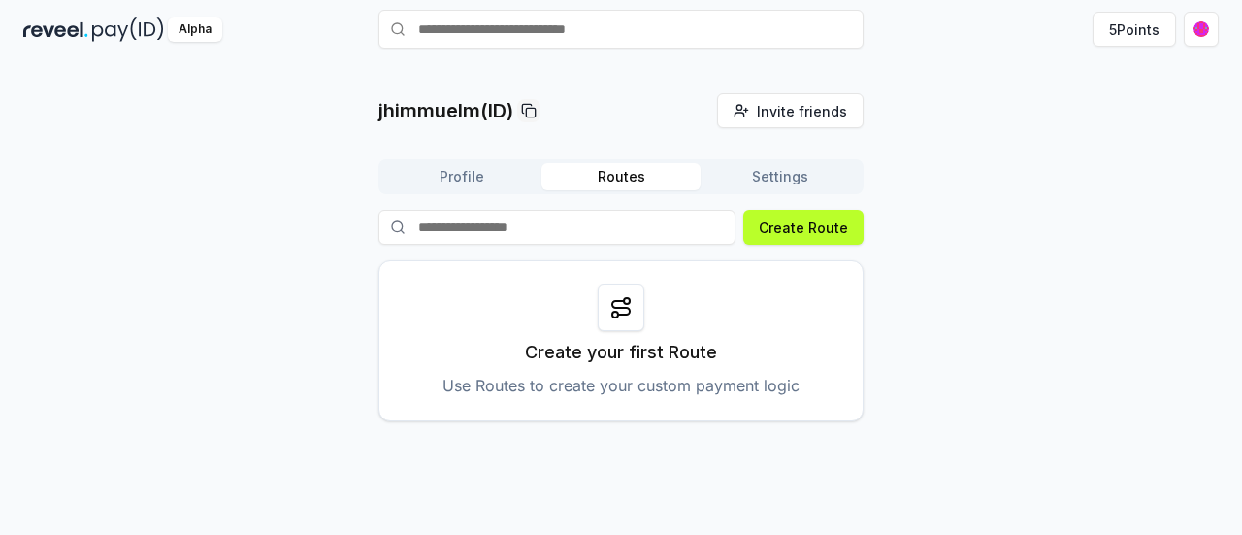
click at [618, 163] on button "Routes" at bounding box center [620, 176] width 159 height 27
click at [686, 339] on p "Create your first Route" at bounding box center [621, 352] width 192 height 27
click at [608, 301] on div at bounding box center [621, 307] width 47 height 47
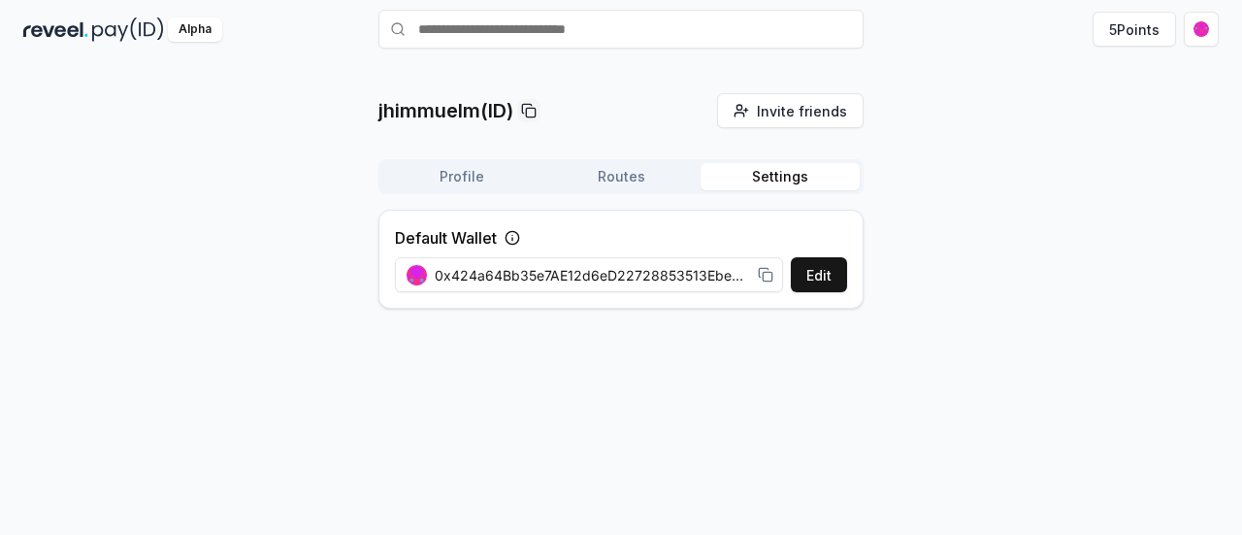
click at [778, 182] on button "Settings" at bounding box center [779, 176] width 159 height 27
click at [202, 22] on div "Alpha" at bounding box center [195, 29] width 54 height 24
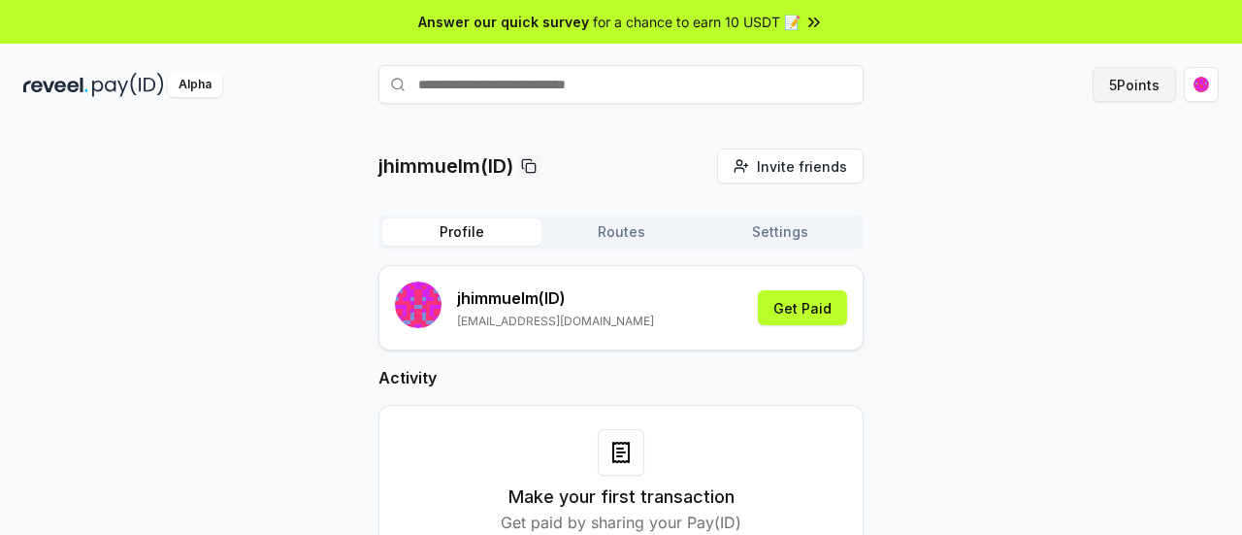
click at [1154, 82] on button "5 Points" at bounding box center [1133, 84] width 83 height 35
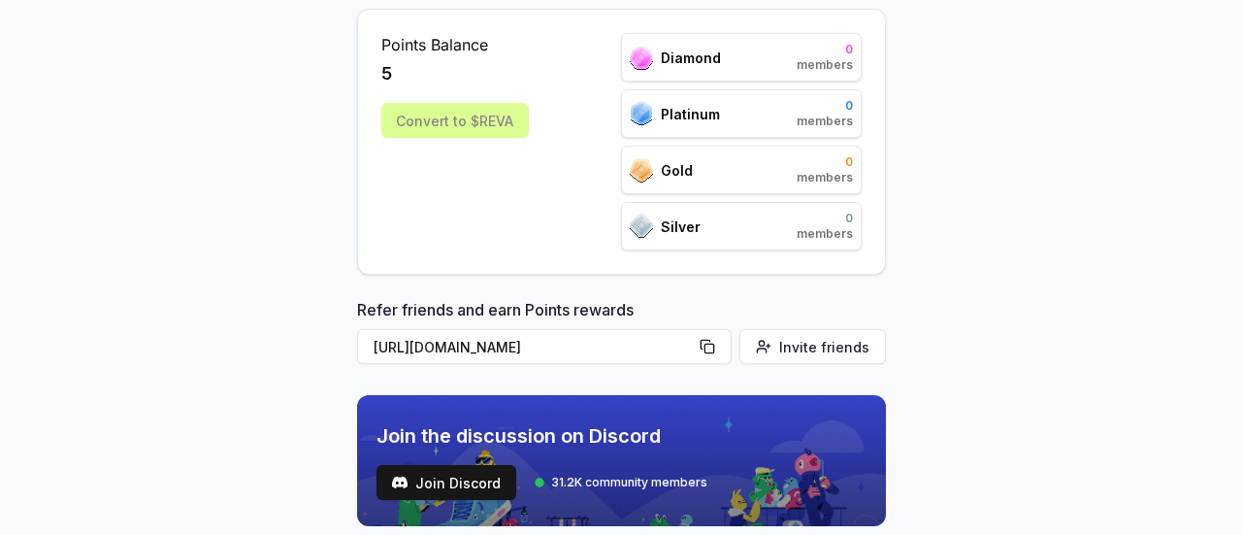
scroll to position [173, 0]
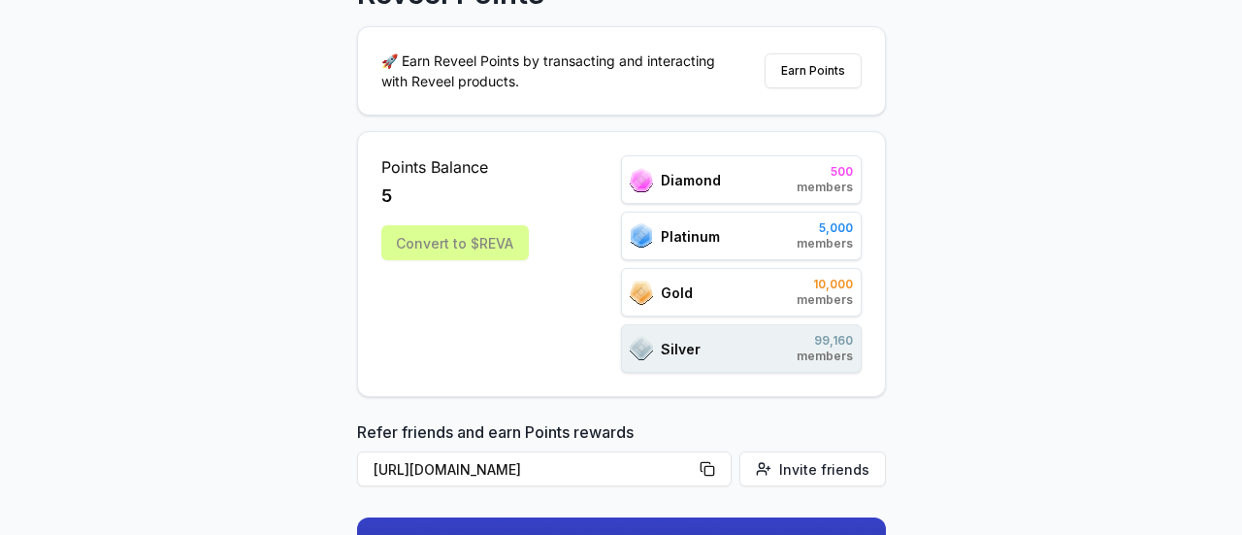
click at [421, 245] on div "Convert to $REVA" at bounding box center [454, 242] width 147 height 35
click at [385, 199] on span "5" at bounding box center [386, 195] width 11 height 27
click at [385, 190] on span "5" at bounding box center [386, 195] width 11 height 27
click at [446, 236] on div "Convert to $REVA" at bounding box center [454, 242] width 147 height 35
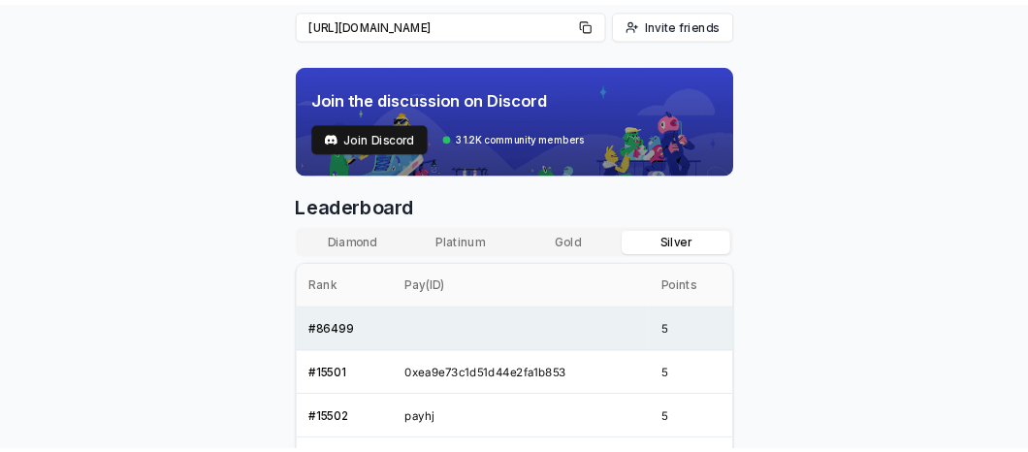
scroll to position [755, 0]
